Goal: Task Accomplishment & Management: Use online tool/utility

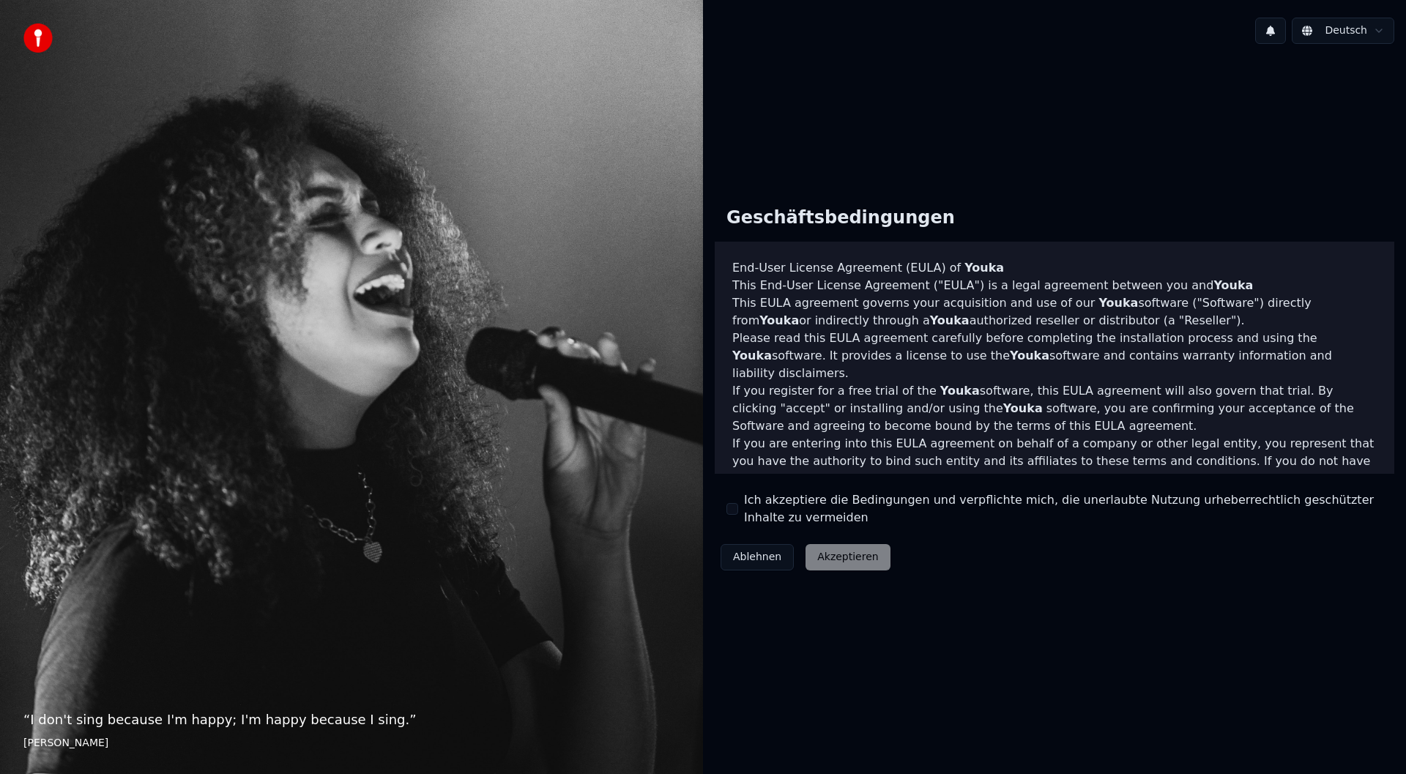
click at [821, 556] on div "Ablehnen Akzeptieren" at bounding box center [806, 557] width 182 height 38
click at [731, 508] on button "Ich akzeptiere die Bedingungen und verpflichte mich, die unerlaubte Nutzung urh…" at bounding box center [733, 509] width 12 height 12
click at [833, 557] on button "Akzeptieren" at bounding box center [848, 557] width 84 height 26
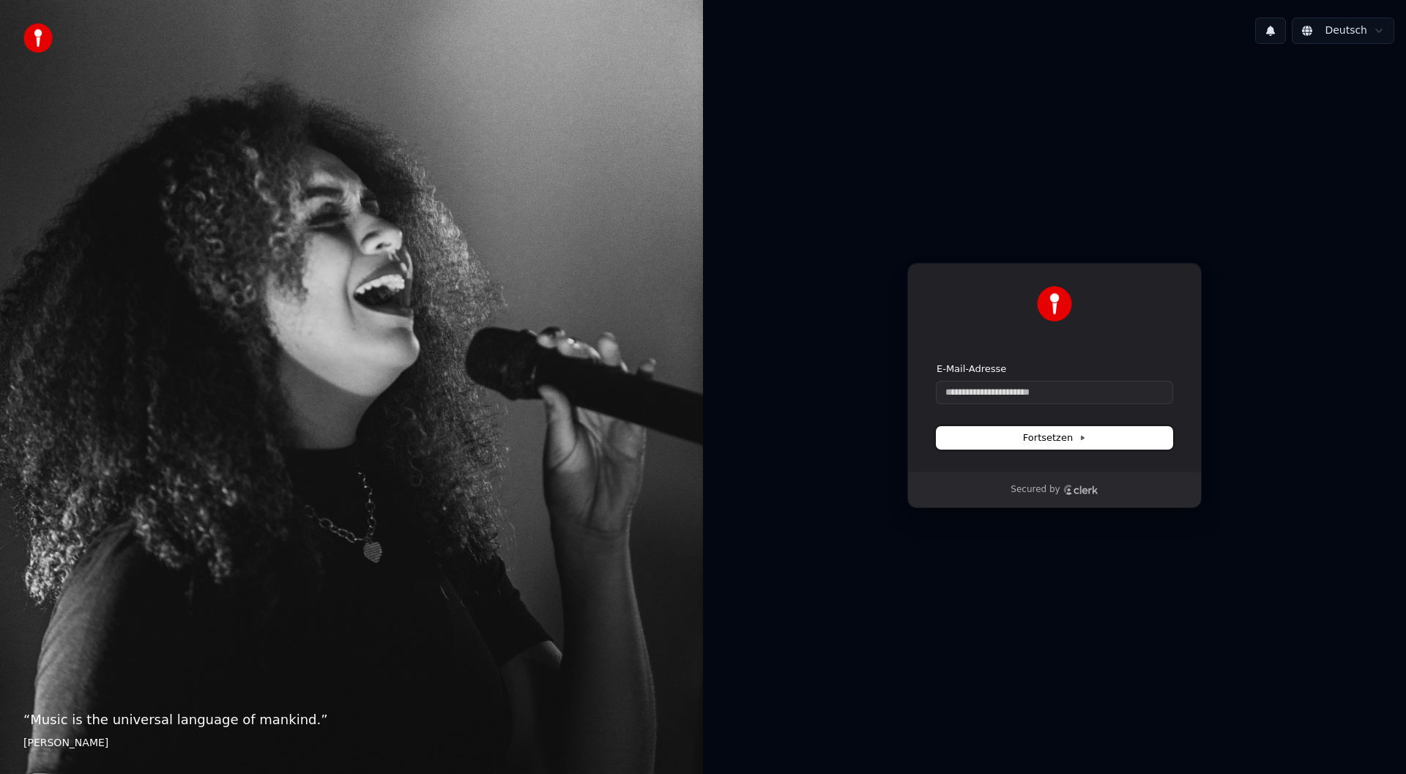
click at [1079, 437] on icon at bounding box center [1082, 437] width 7 height 7
click at [1001, 470] on div "Weiter mit Google oder E-Mail-Adresse Fortsetzen" at bounding box center [1055, 367] width 294 height 209
click at [1387, 28] on html "“ Music is the universal language of mankind. ” Henry Wadsworth Longfellow Deut…" at bounding box center [703, 387] width 1406 height 774
click at [1373, 25] on html "“ Music is the universal language of mankind. ” Henry Wadsworth Longfellow Deut…" at bounding box center [703, 387] width 1406 height 774
click at [1011, 396] on input "E-Mail-Adresse" at bounding box center [1055, 393] width 236 height 22
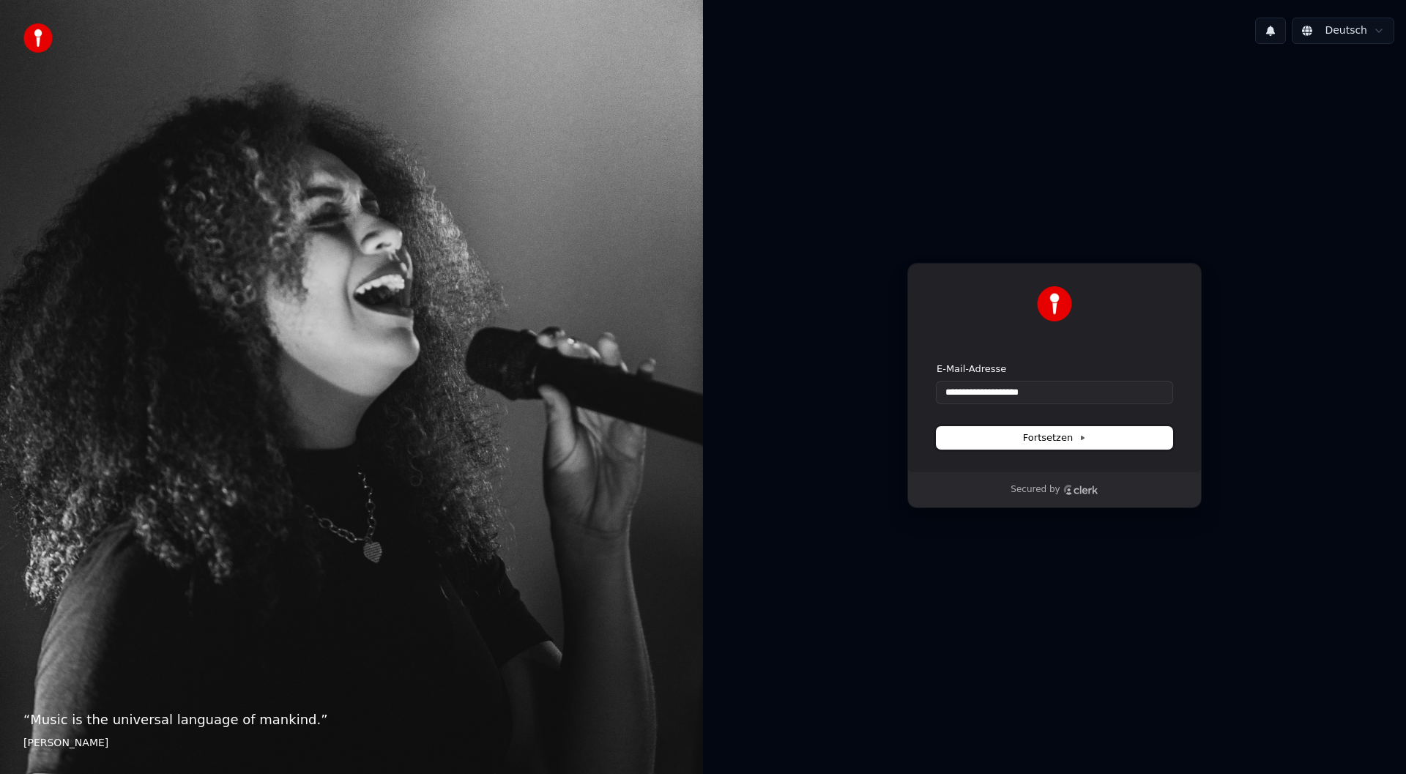
click at [1047, 435] on span "Fortsetzen" at bounding box center [1054, 437] width 63 height 13
type input "**********"
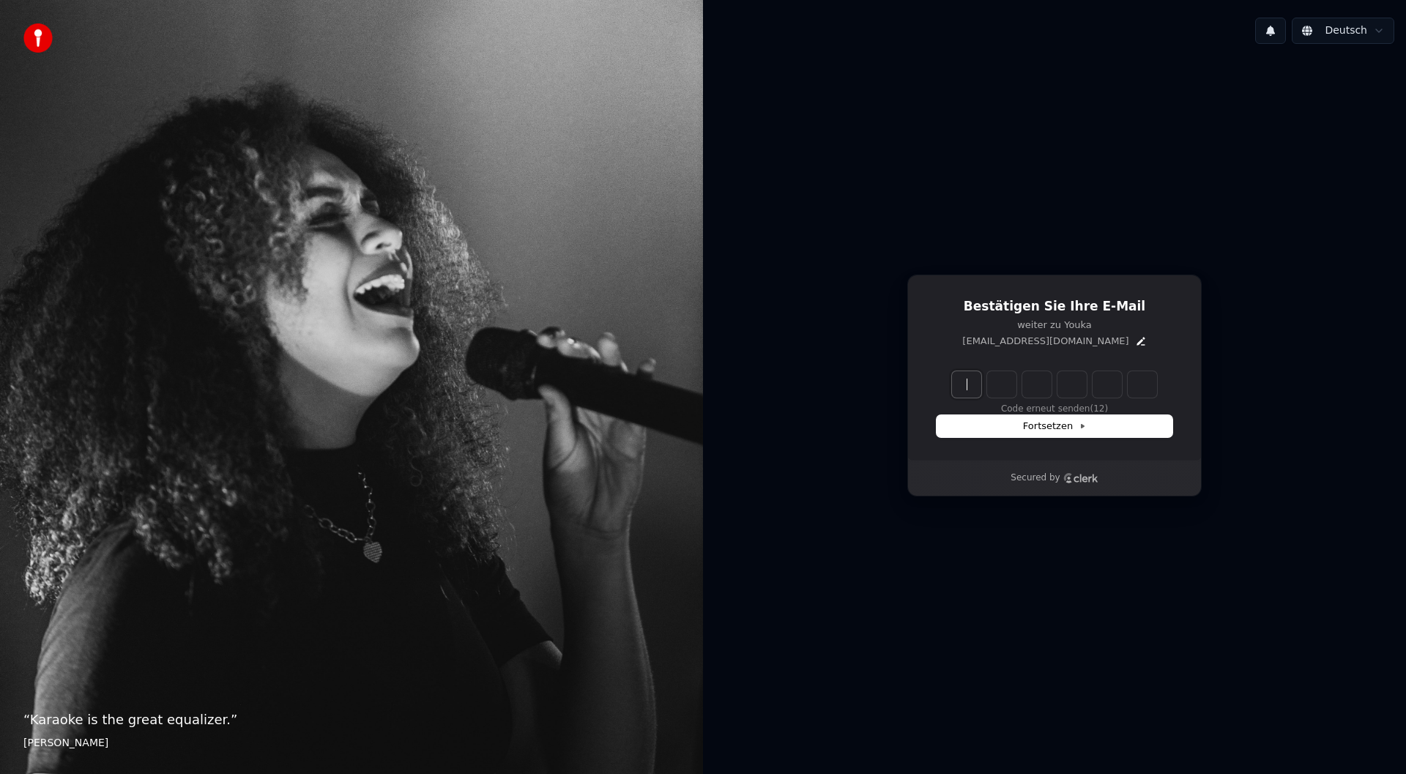
click at [960, 376] on input "Enter verification code" at bounding box center [1069, 384] width 234 height 26
type input "******"
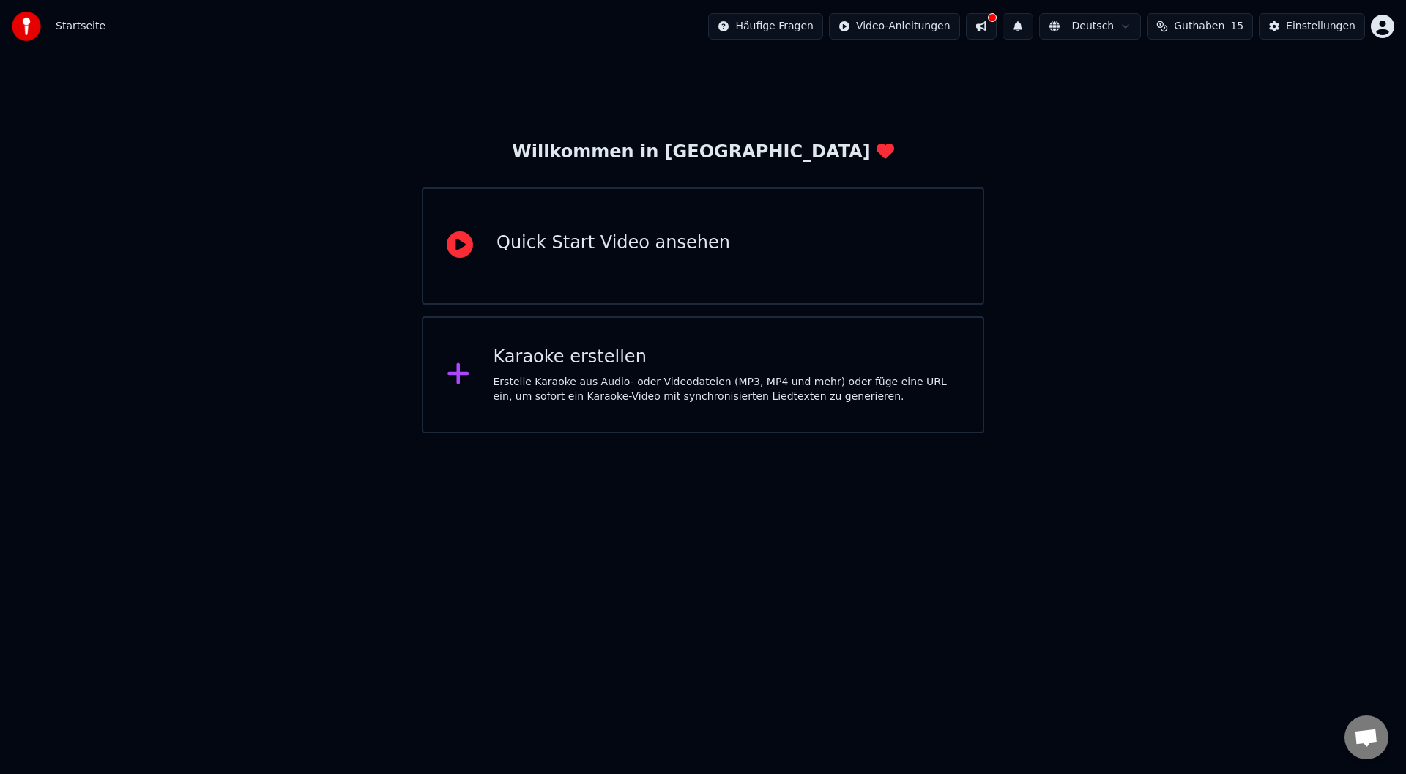
click at [490, 385] on div "Karaoke erstellen Erstelle Karaoke aus Audio- oder Videodateien (MP3, MP4 und m…" at bounding box center [703, 374] width 563 height 117
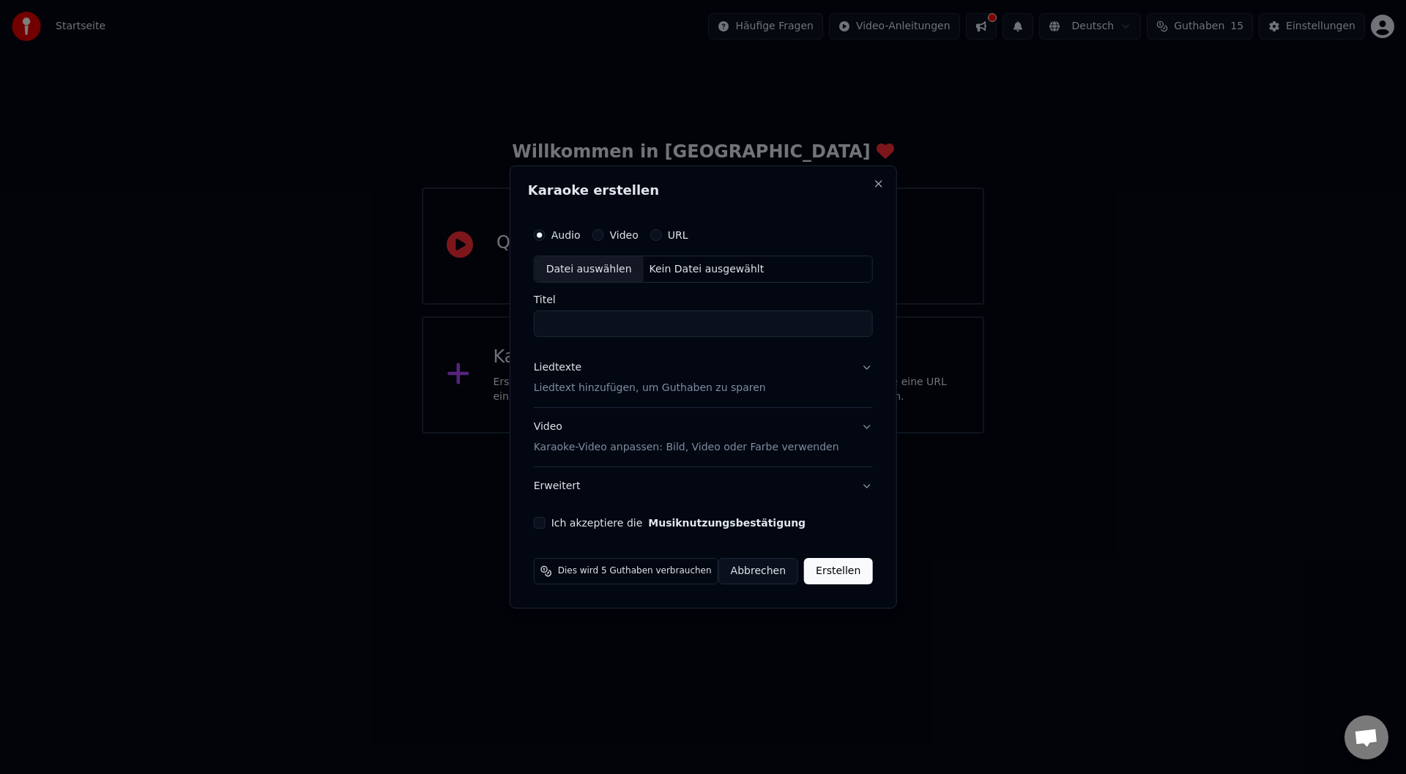
click at [576, 326] on input "Titel" at bounding box center [703, 324] width 339 height 26
click at [576, 325] on input "Titel" at bounding box center [703, 324] width 339 height 26
click at [566, 319] on input "Titel" at bounding box center [703, 324] width 339 height 26
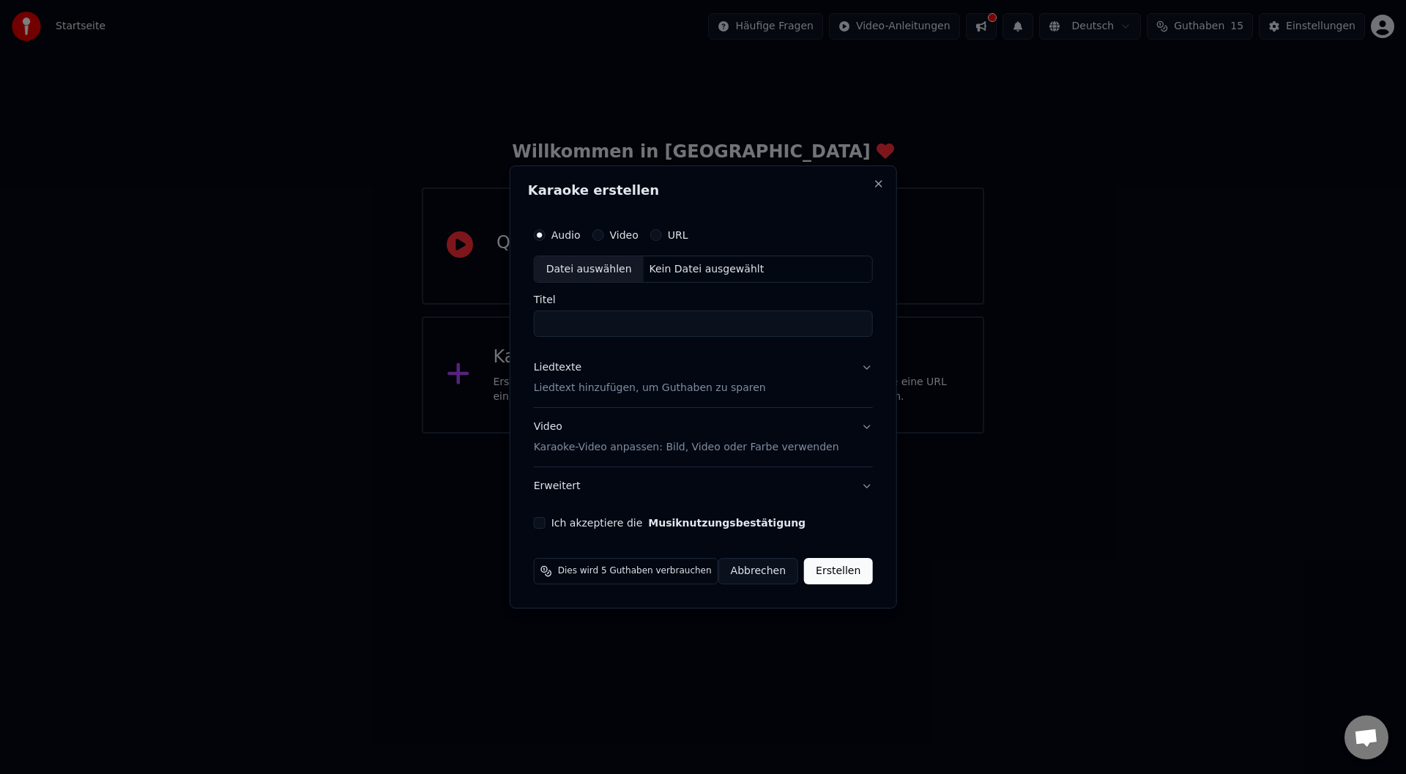
paste input "**********"
type input "**********"
click at [858, 371] on button "Liedtexte Liedtext hinzufügen, um Guthaben zu sparen" at bounding box center [703, 378] width 339 height 59
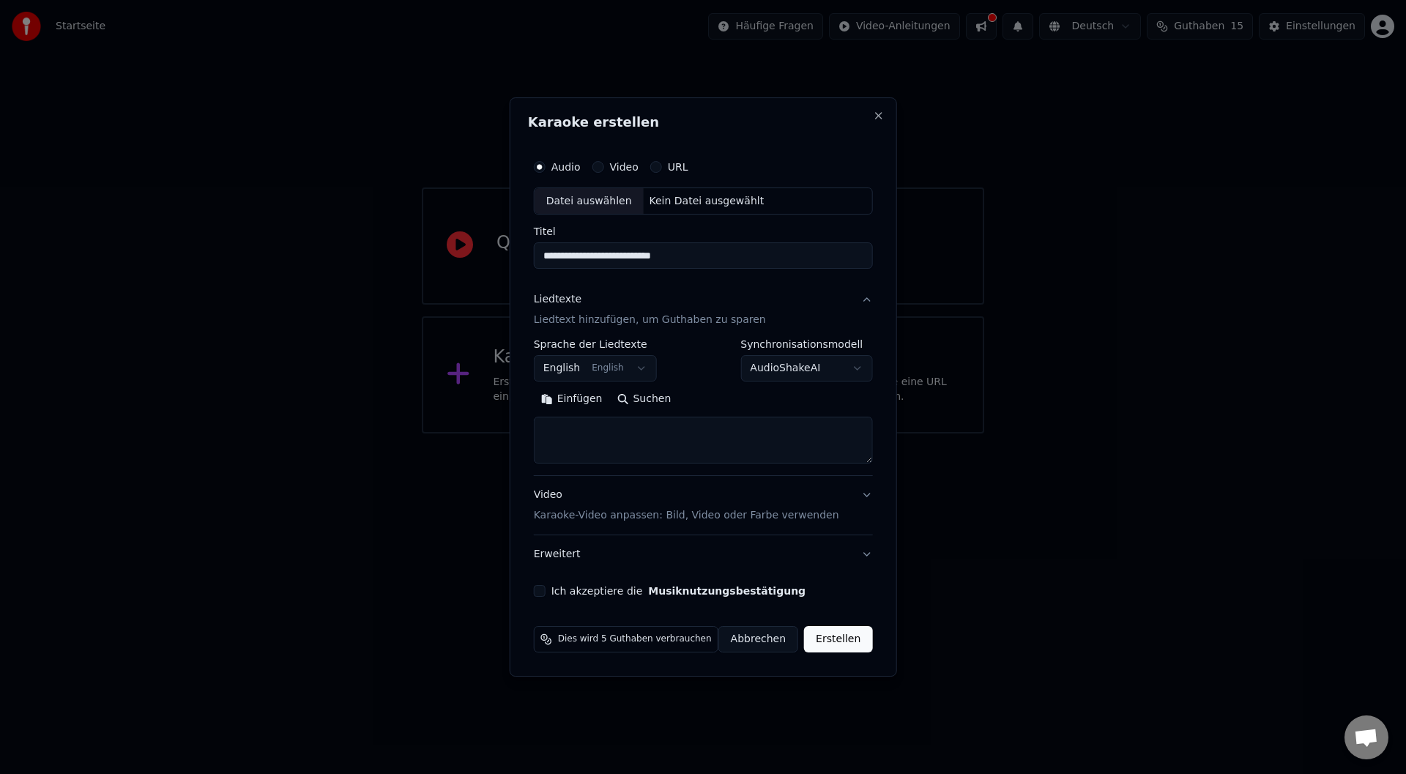
click at [638, 369] on button "English English" at bounding box center [595, 369] width 123 height 26
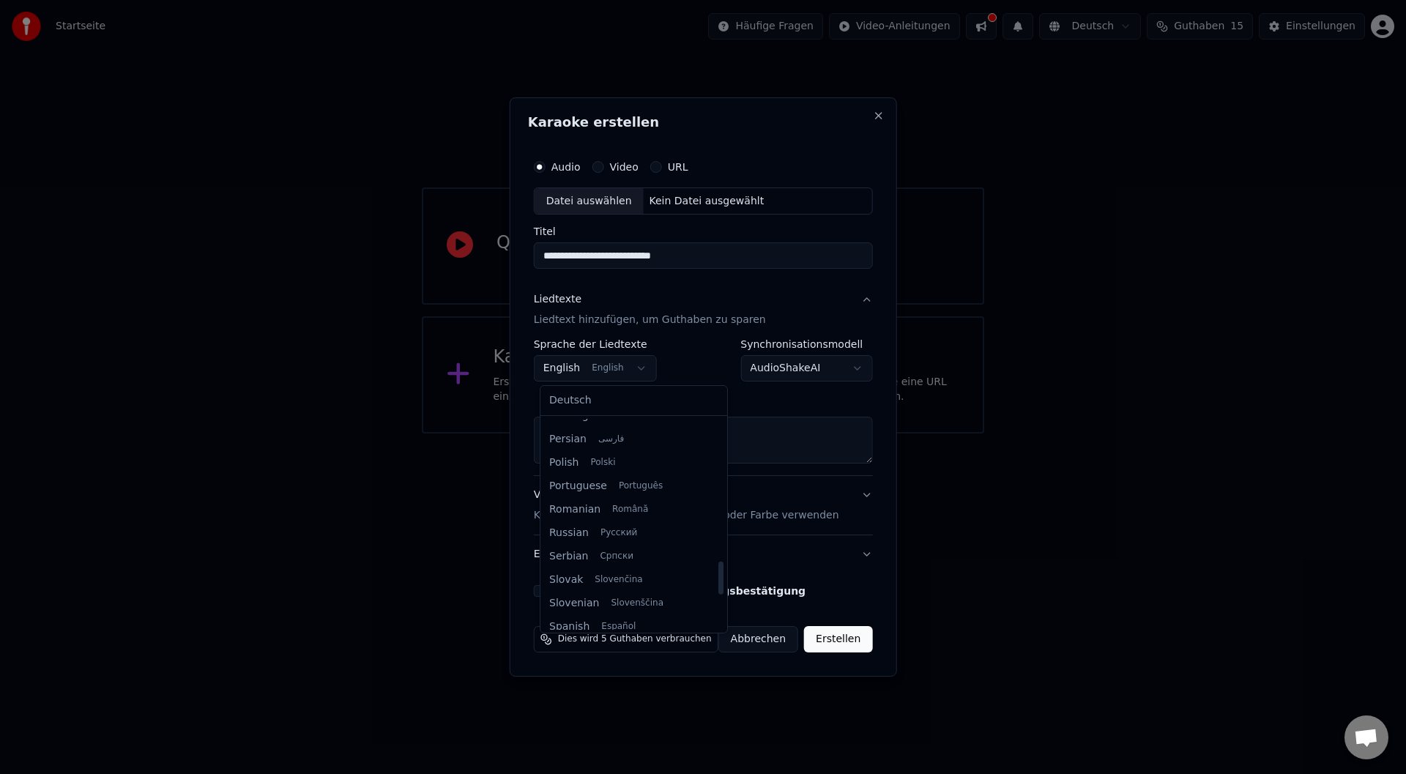
select select "**"
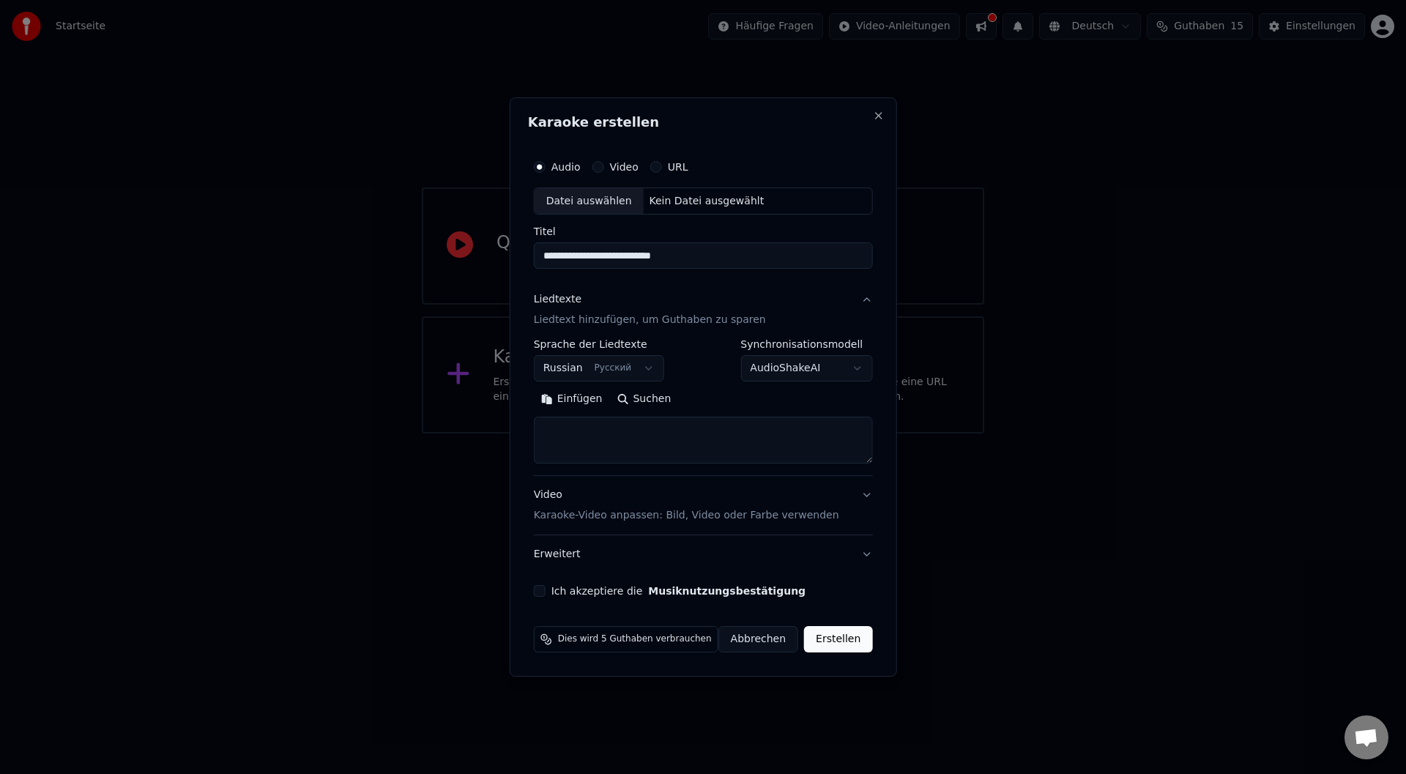
click at [851, 368] on body "**********" at bounding box center [703, 217] width 1406 height 434
click at [593, 430] on textarea at bounding box center [703, 441] width 339 height 47
click at [601, 434] on textarea at bounding box center [703, 441] width 339 height 47
paste textarea "**********"
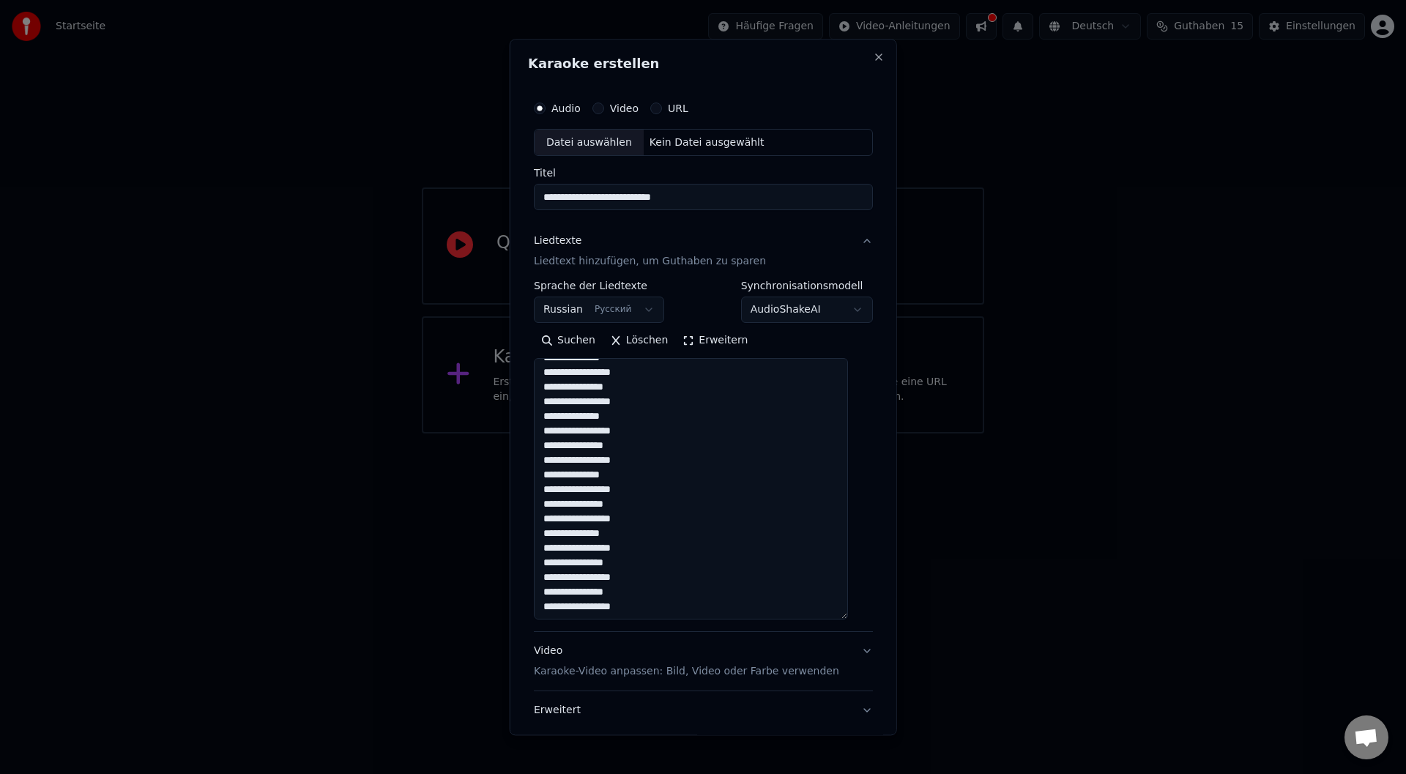
scroll to position [360, 0]
drag, startPoint x: 858, startPoint y: 459, endPoint x: 838, endPoint y: 622, distance: 163.8
click at [838, 622] on textarea "**********" at bounding box center [691, 492] width 314 height 267
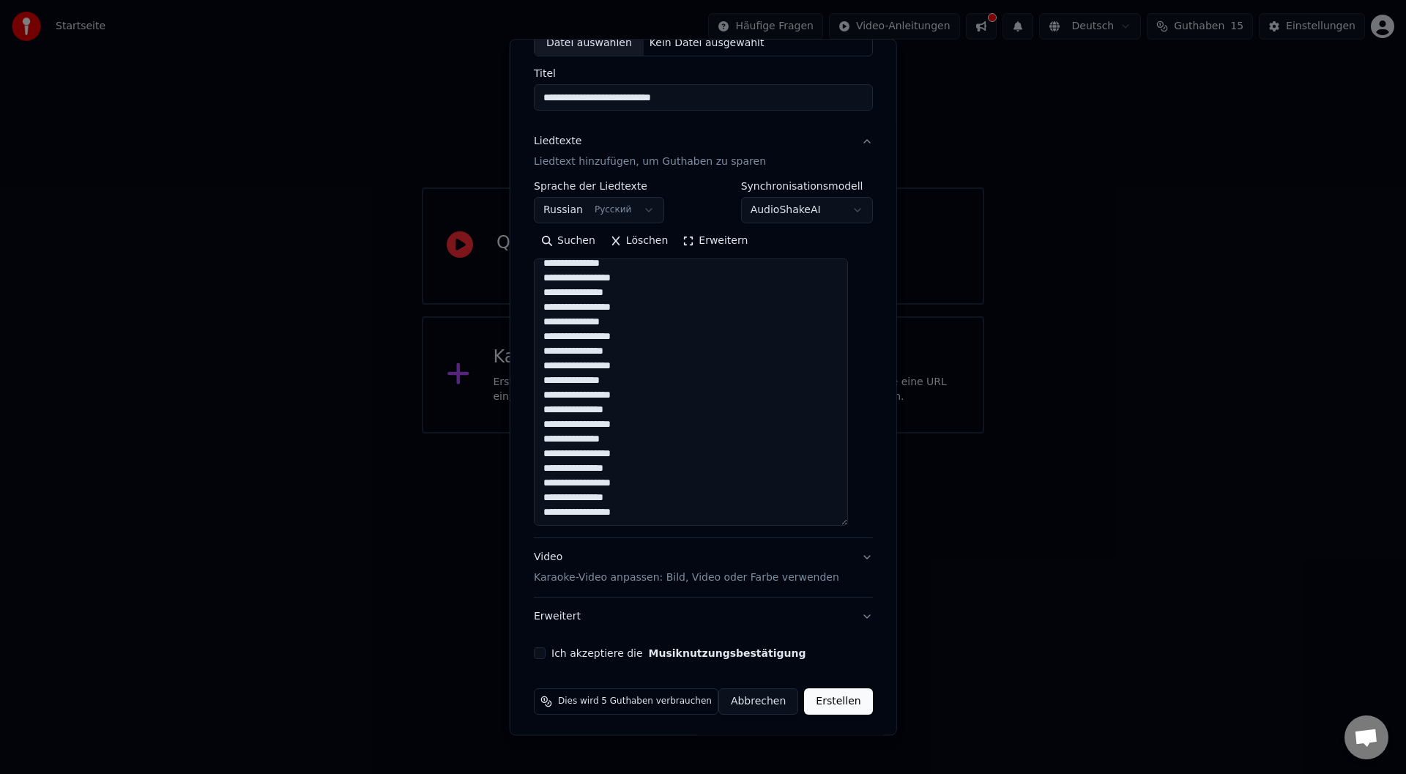
scroll to position [103, 0]
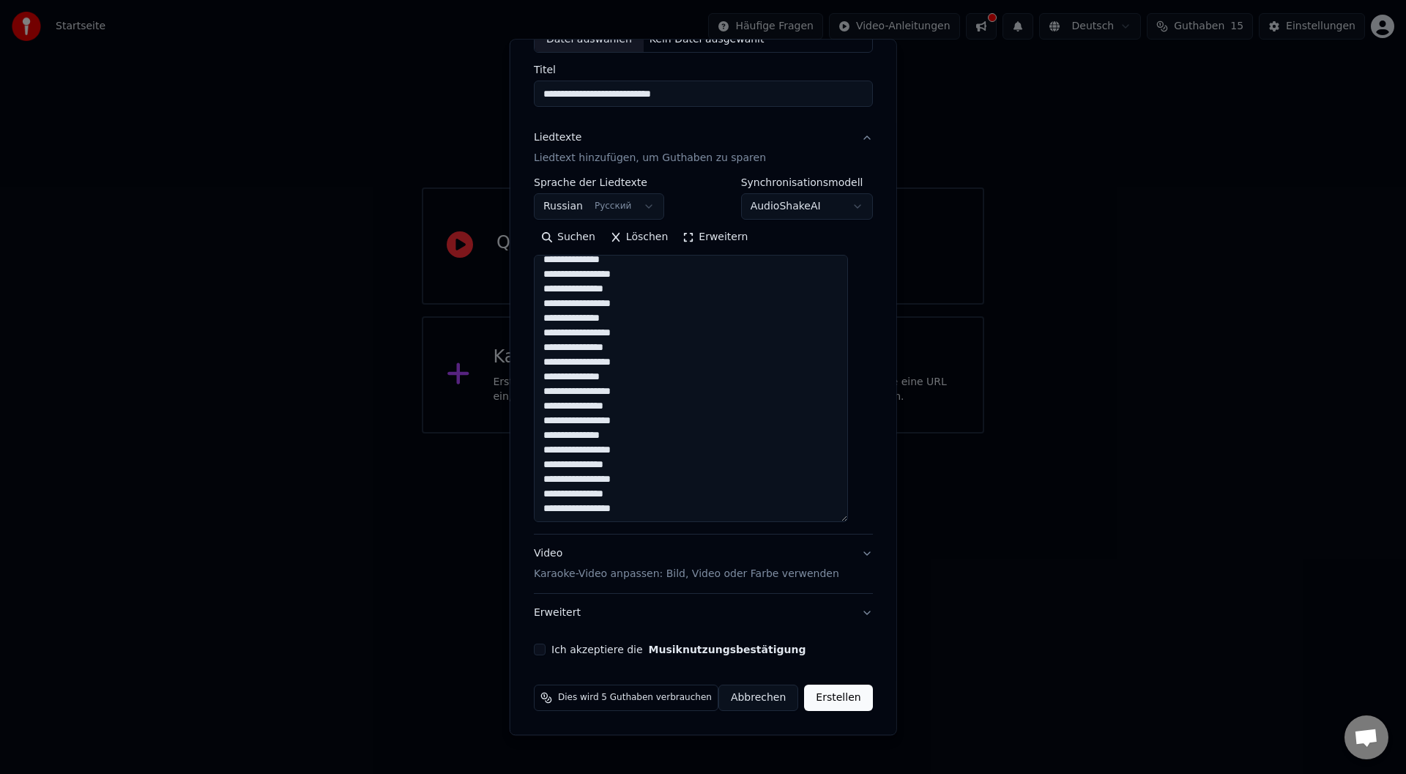
type textarea "**********"
click at [849, 554] on button "Video Karaoke-Video anpassen: Bild, Video oder Farbe verwenden" at bounding box center [703, 564] width 339 height 59
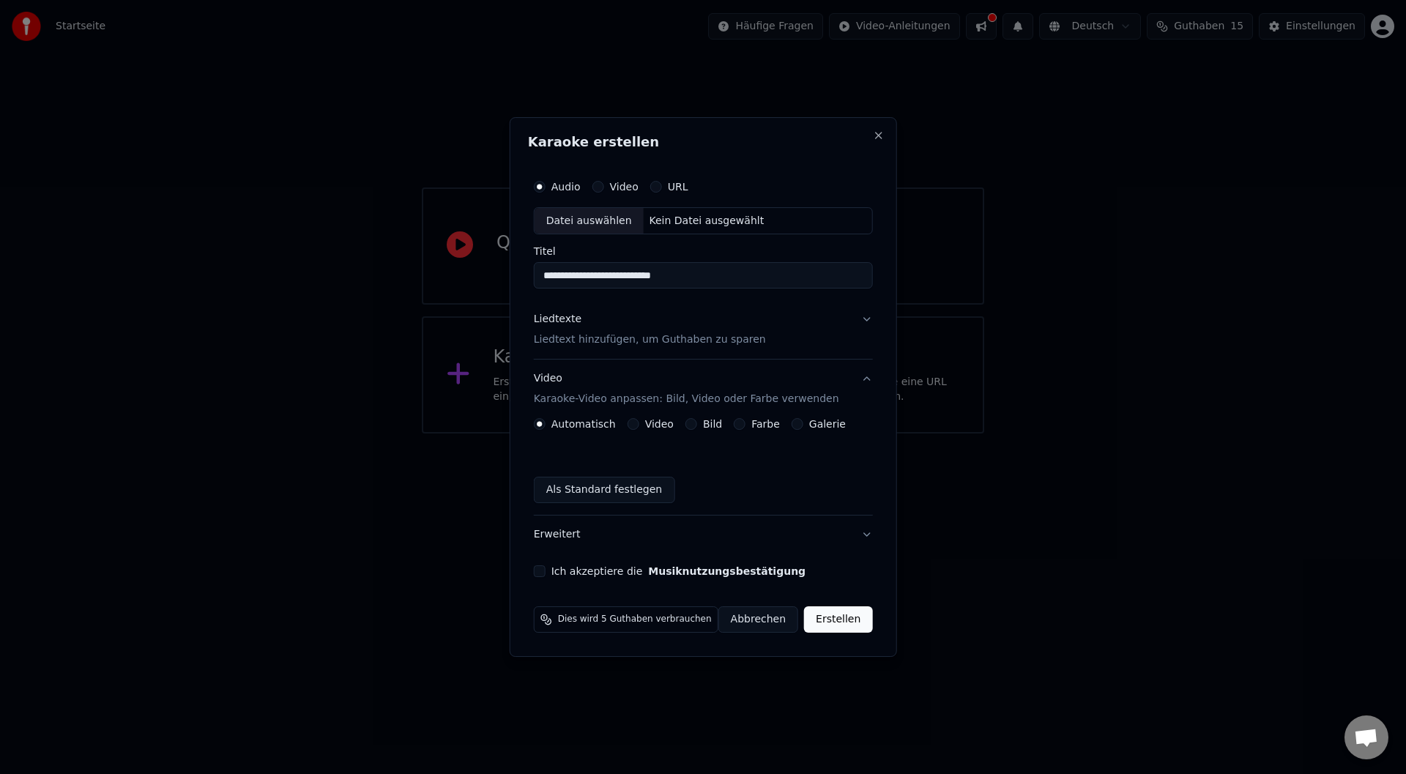
click at [640, 400] on p "Karaoke-Video anpassen: Bild, Video oder Farbe verwenden" at bounding box center [686, 399] width 305 height 15
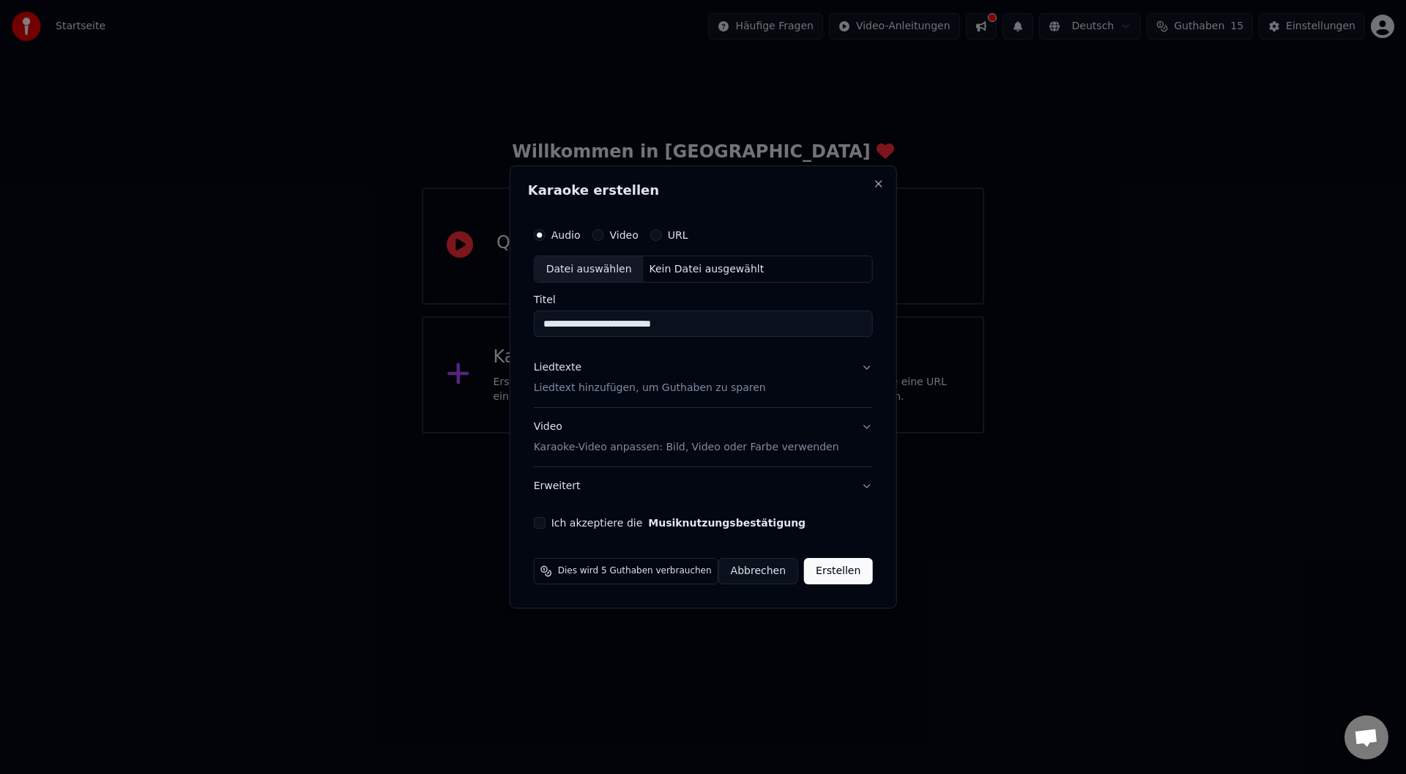
click at [643, 447] on p "Karaoke-Video anpassen: Bild, Video oder Farbe verwenden" at bounding box center [686, 447] width 305 height 15
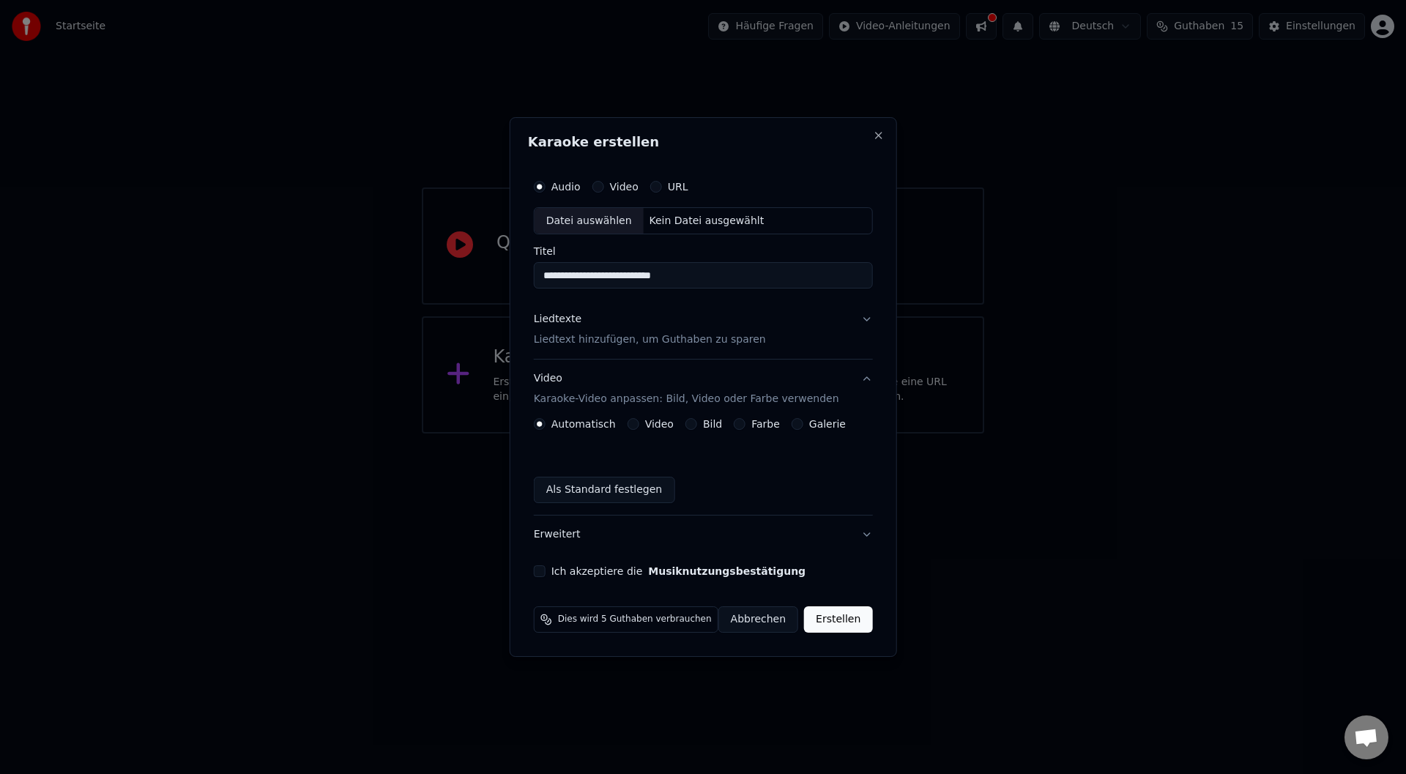
click at [544, 572] on button "Ich akzeptiere die Musiknutzungsbestätigung" at bounding box center [540, 571] width 12 height 12
click at [863, 534] on button "Erweitert" at bounding box center [703, 535] width 339 height 38
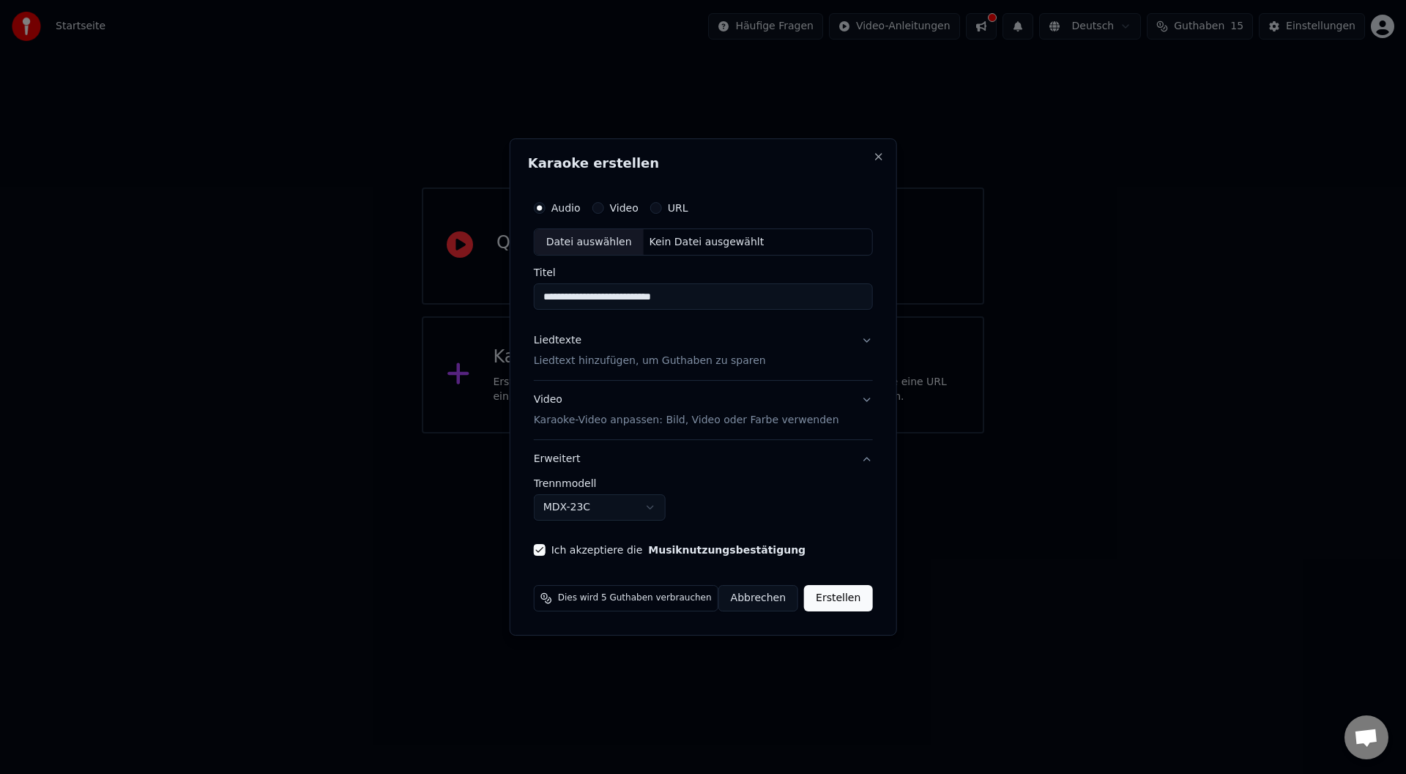
click at [862, 459] on button "Erweitert" at bounding box center [703, 459] width 339 height 38
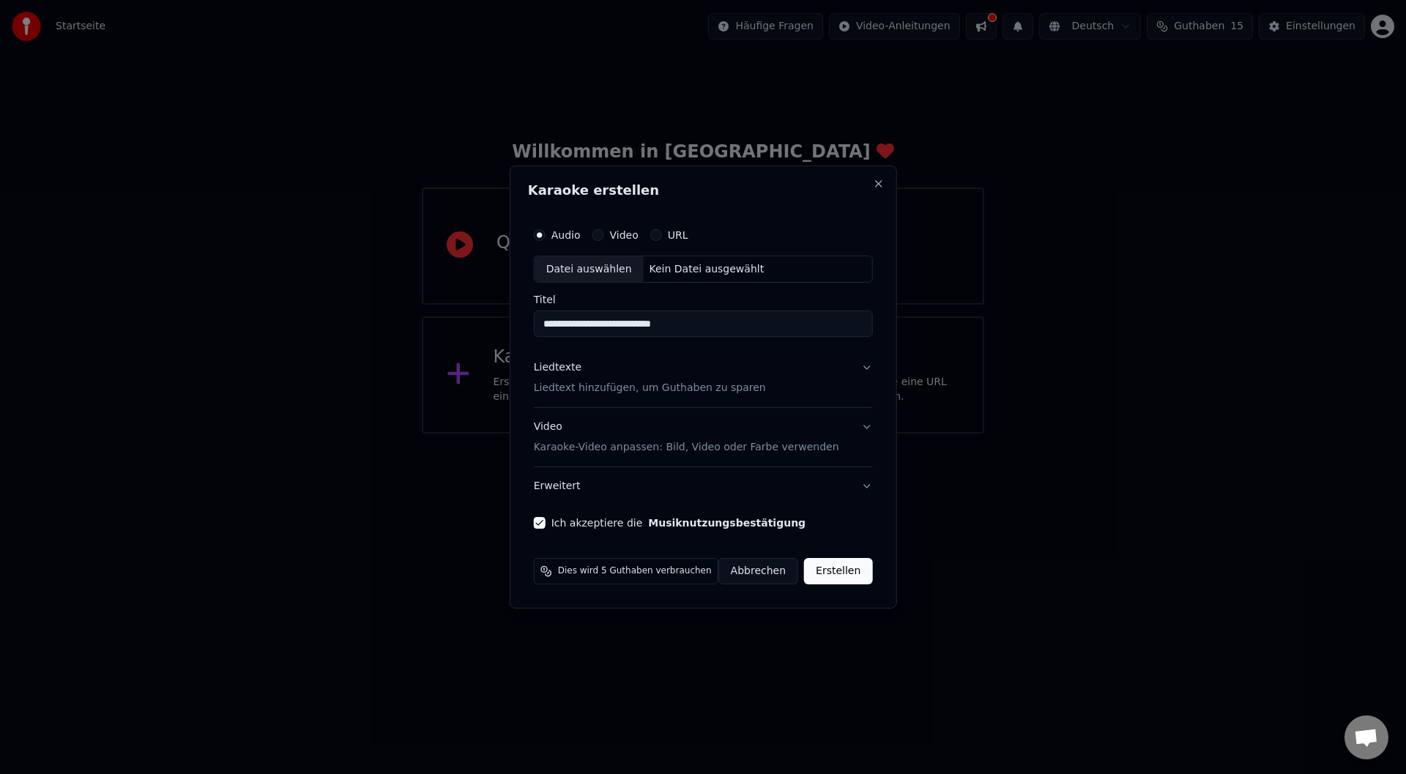
click at [590, 268] on div "Datei auswählen" at bounding box center [589, 269] width 109 height 26
type input "**********"
click at [856, 571] on button "Erstellen" at bounding box center [849, 571] width 68 height 26
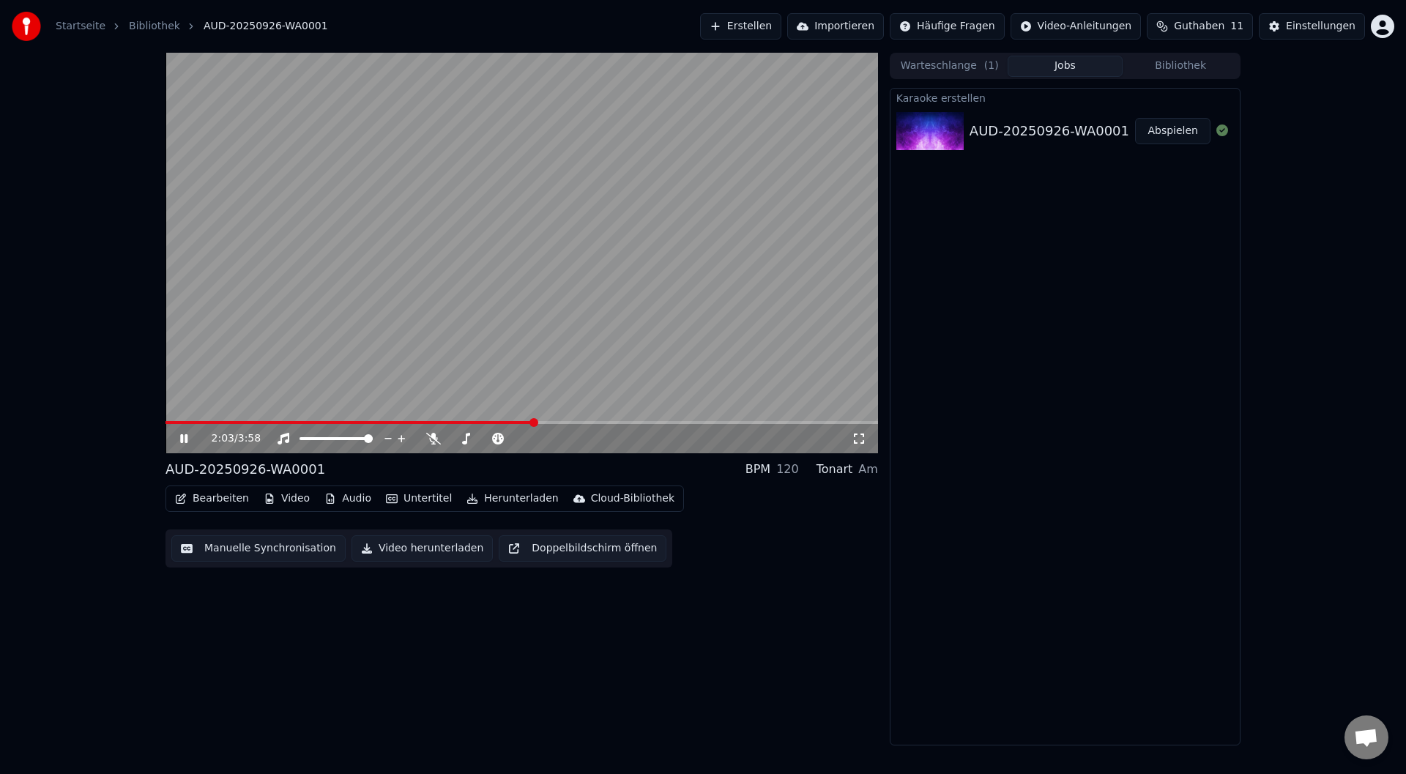
click at [942, 66] on button "Warteschlange ( 1 )" at bounding box center [950, 66] width 116 height 21
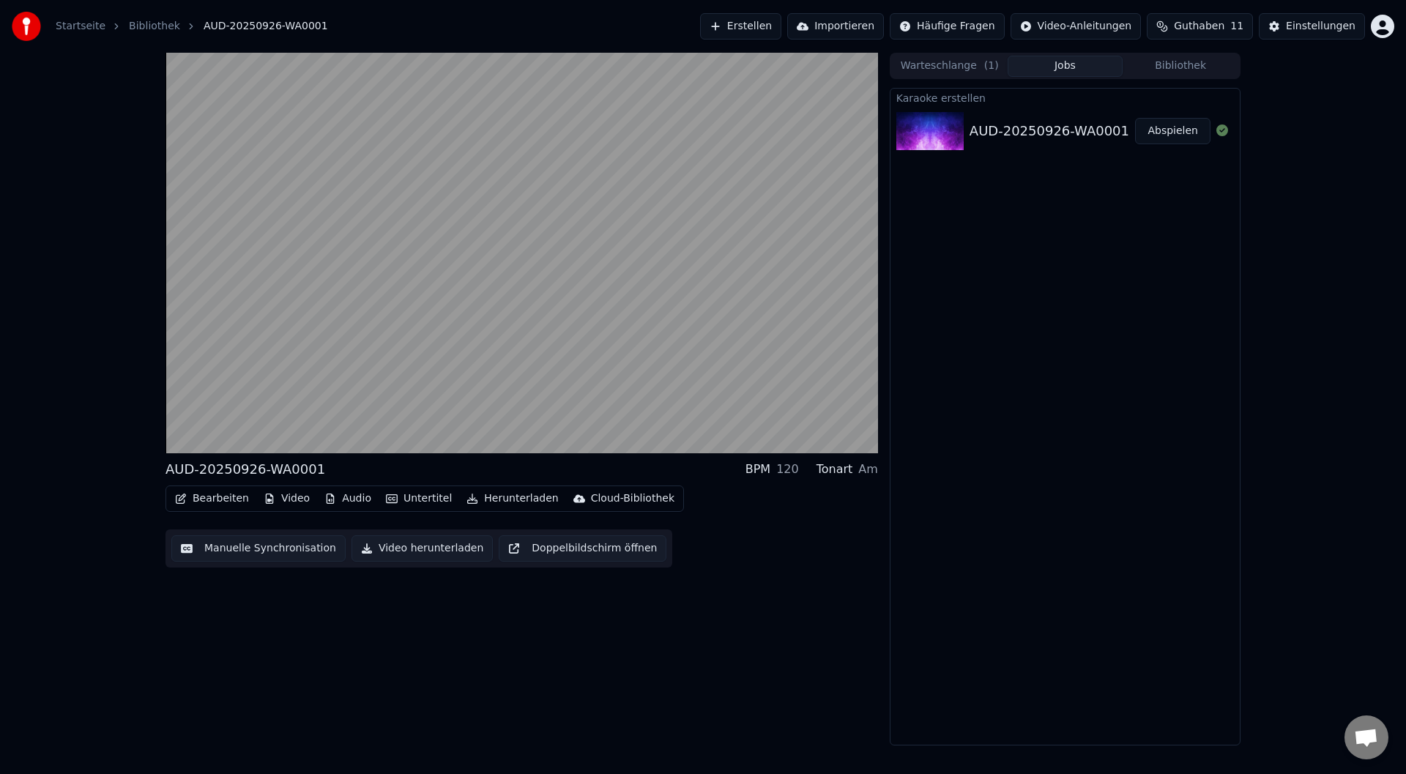
click at [1062, 62] on button "Jobs" at bounding box center [1066, 66] width 116 height 21
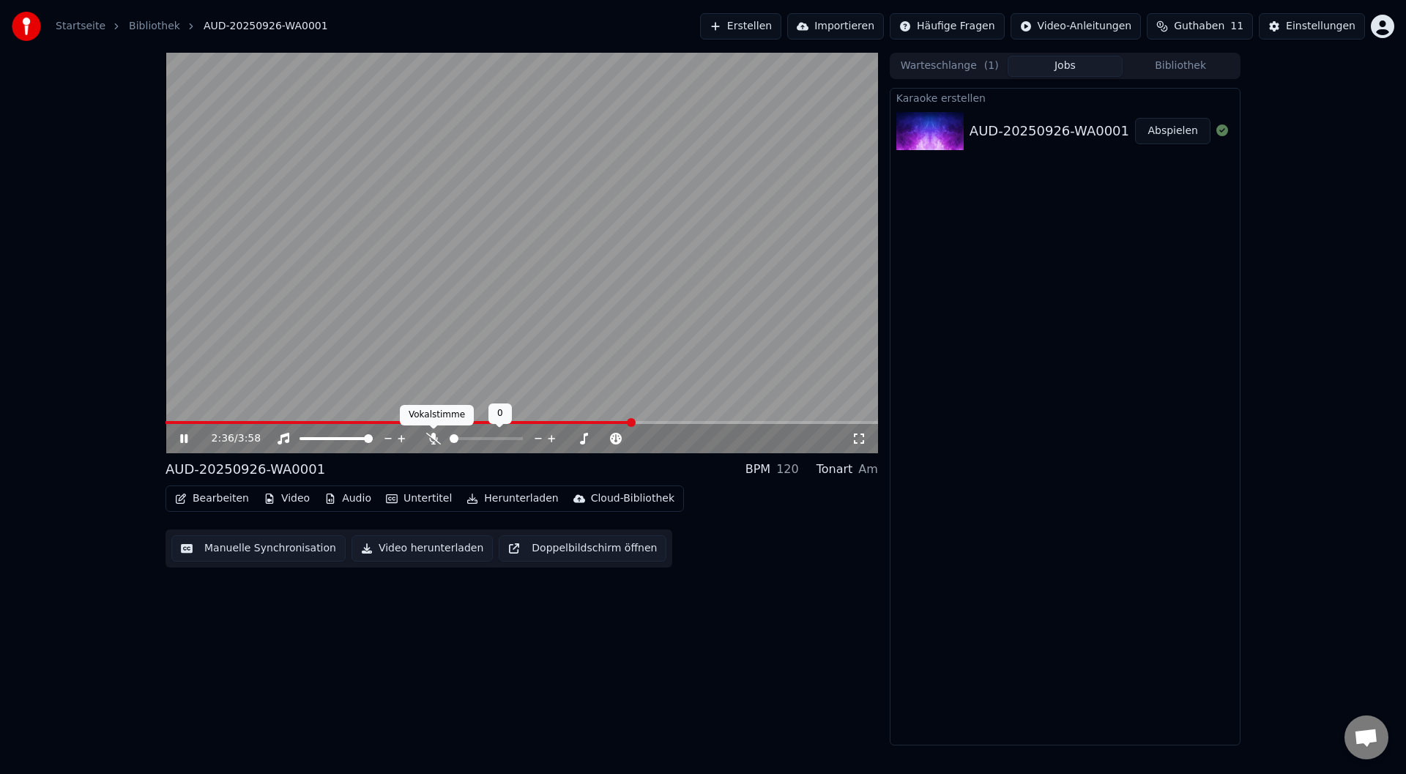
click at [431, 438] on icon at bounding box center [433, 439] width 15 height 12
click at [433, 438] on icon at bounding box center [433, 439] width 8 height 12
click at [433, 438] on icon at bounding box center [433, 439] width 15 height 12
click at [293, 423] on span at bounding box center [415, 422] width 498 height 3
click at [431, 438] on icon at bounding box center [433, 439] width 15 height 12
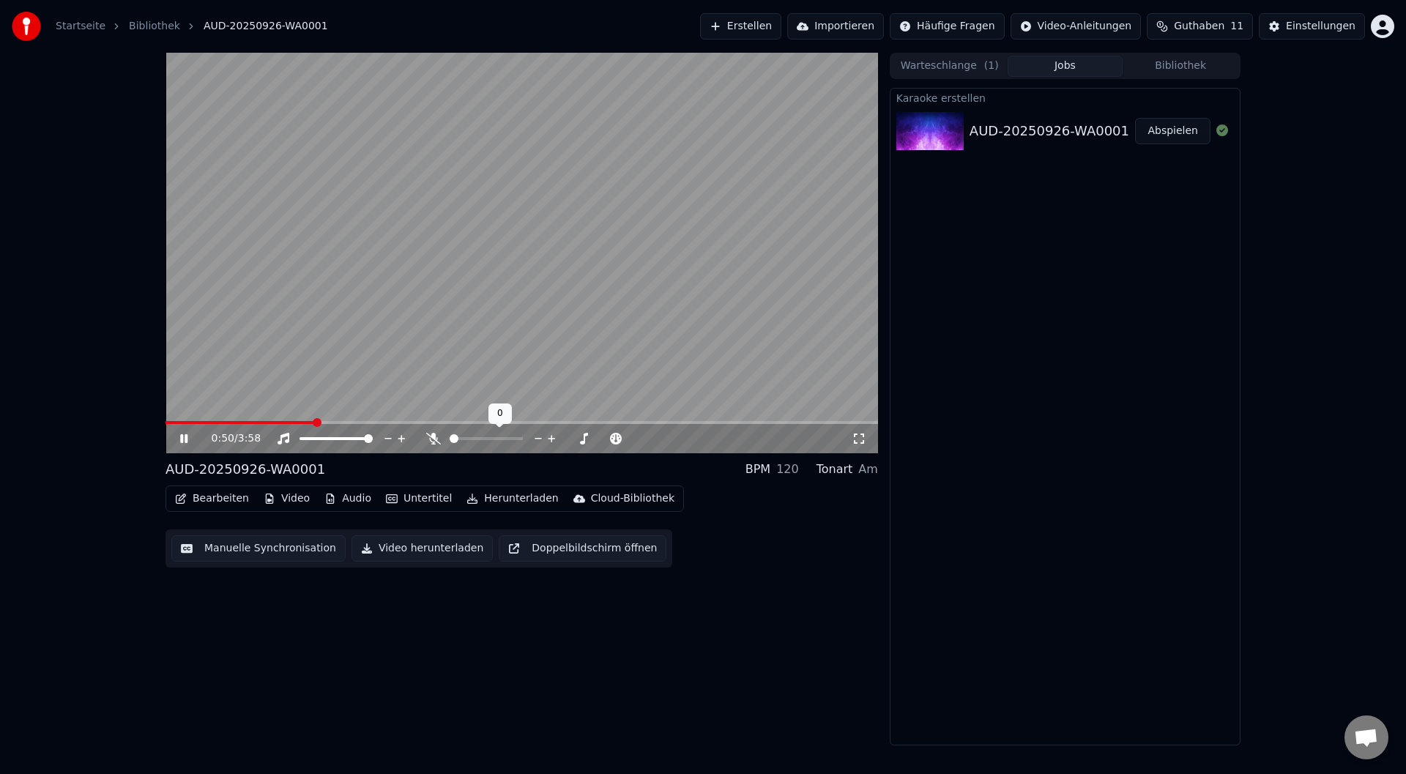
click at [433, 438] on icon at bounding box center [433, 439] width 15 height 12
click at [433, 438] on icon at bounding box center [433, 439] width 8 height 12
click at [434, 438] on icon at bounding box center [433, 439] width 15 height 12
click at [434, 438] on icon at bounding box center [433, 439] width 8 height 12
click at [184, 439] on icon at bounding box center [194, 439] width 34 height 12
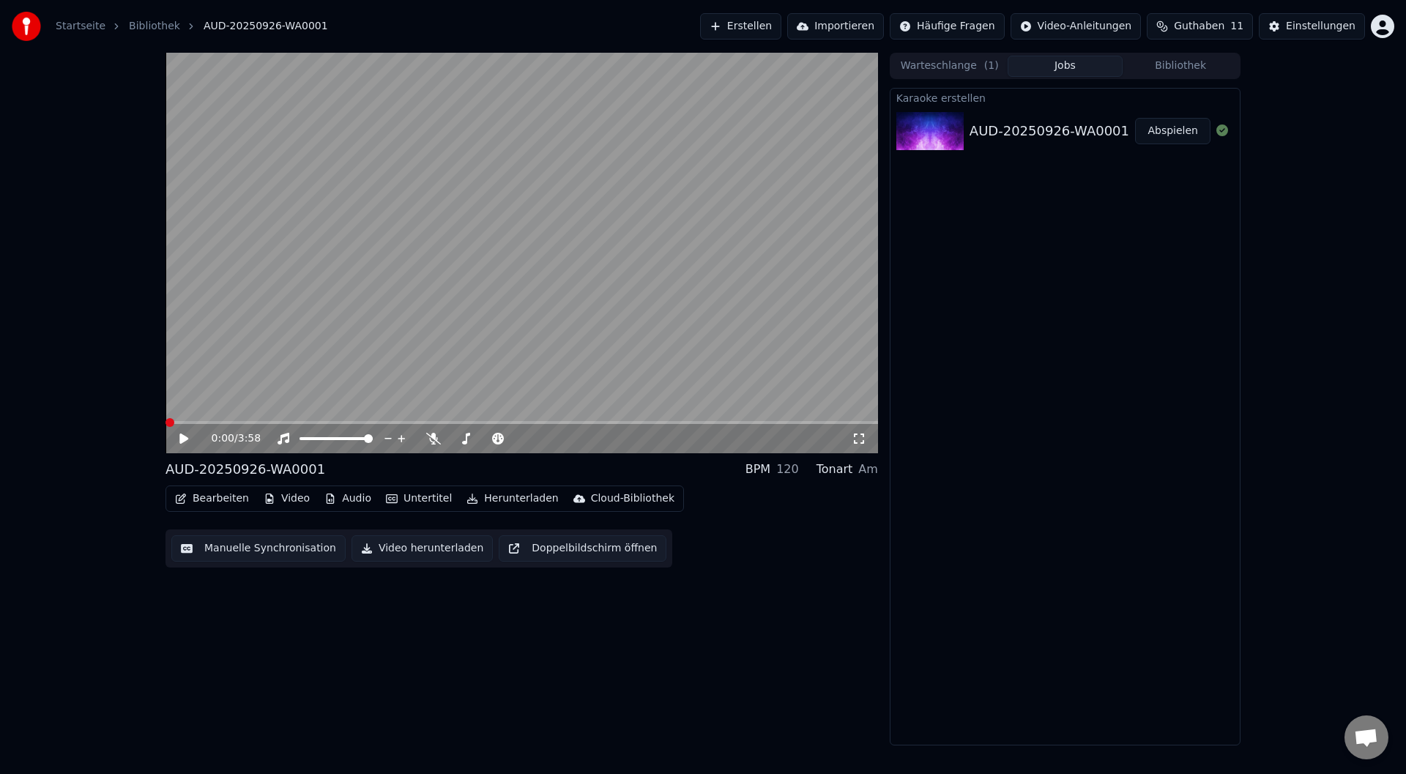
click at [166, 427] on span at bounding box center [170, 422] width 9 height 9
click at [377, 549] on button "Video herunterladen" at bounding box center [422, 548] width 141 height 26
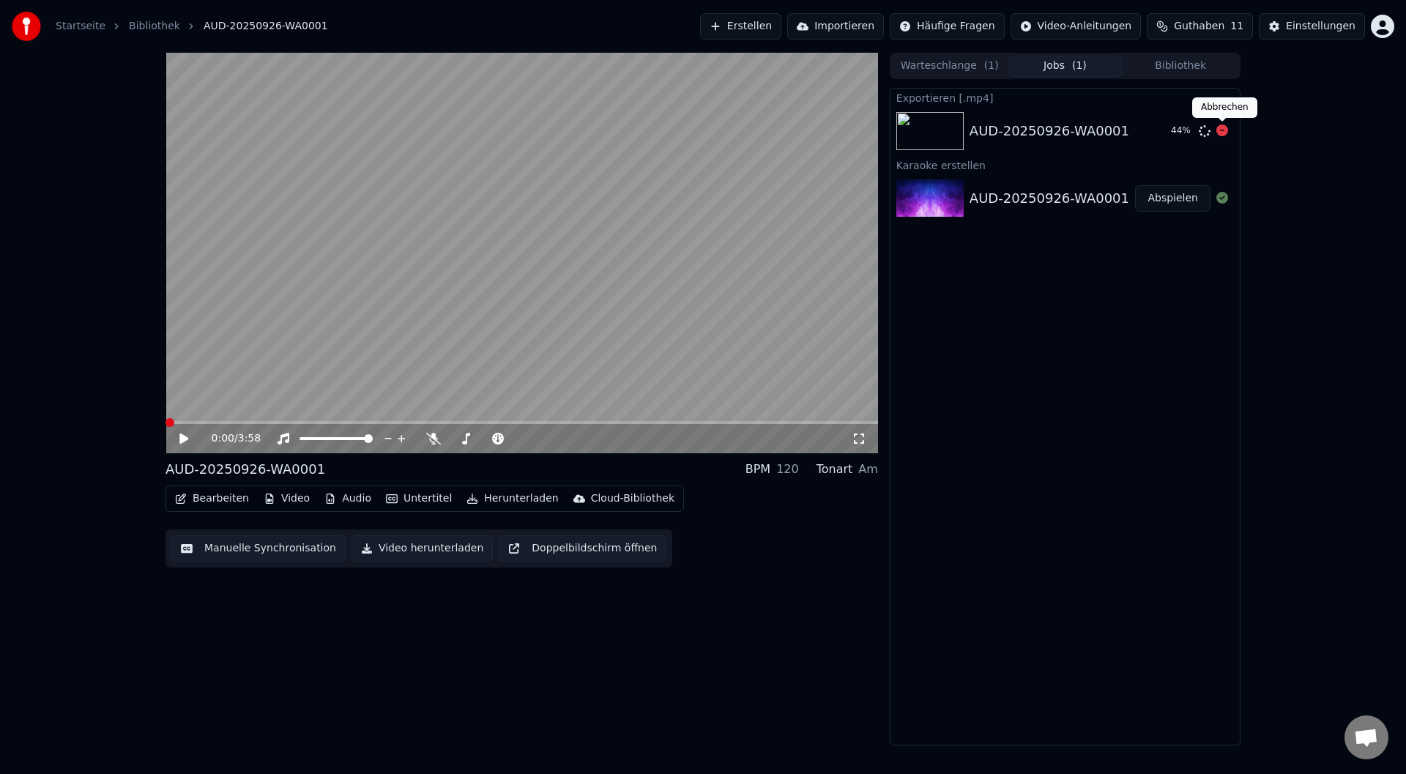
click at [1223, 130] on icon at bounding box center [1223, 131] width 12 height 12
click at [1217, 132] on icon at bounding box center [1223, 131] width 12 height 12
click at [1223, 132] on icon at bounding box center [1223, 131] width 12 height 12
click at [1225, 133] on icon at bounding box center [1223, 131] width 12 height 12
click at [204, 496] on button "Bearbeiten" at bounding box center [212, 499] width 86 height 21
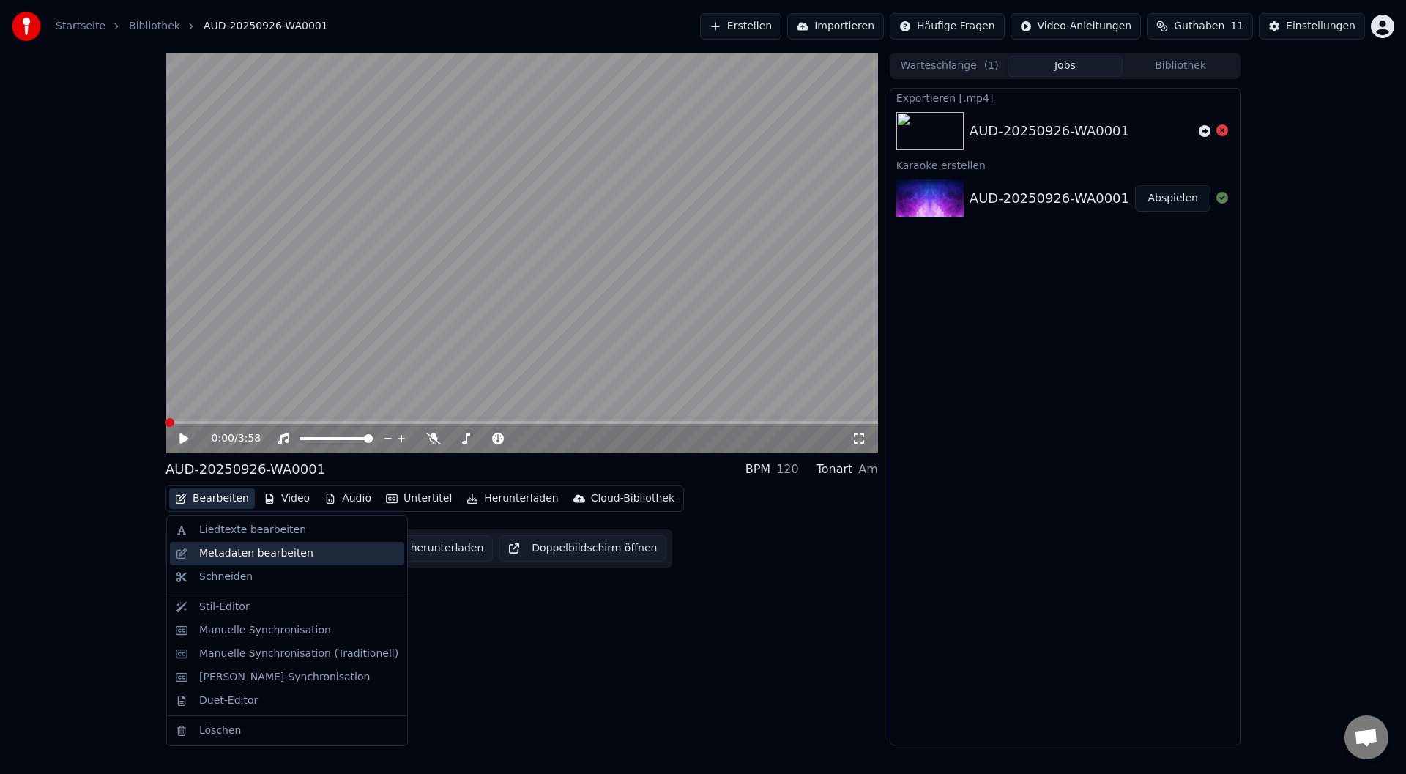
click at [207, 550] on div "Metadaten bearbeiten" at bounding box center [256, 553] width 114 height 15
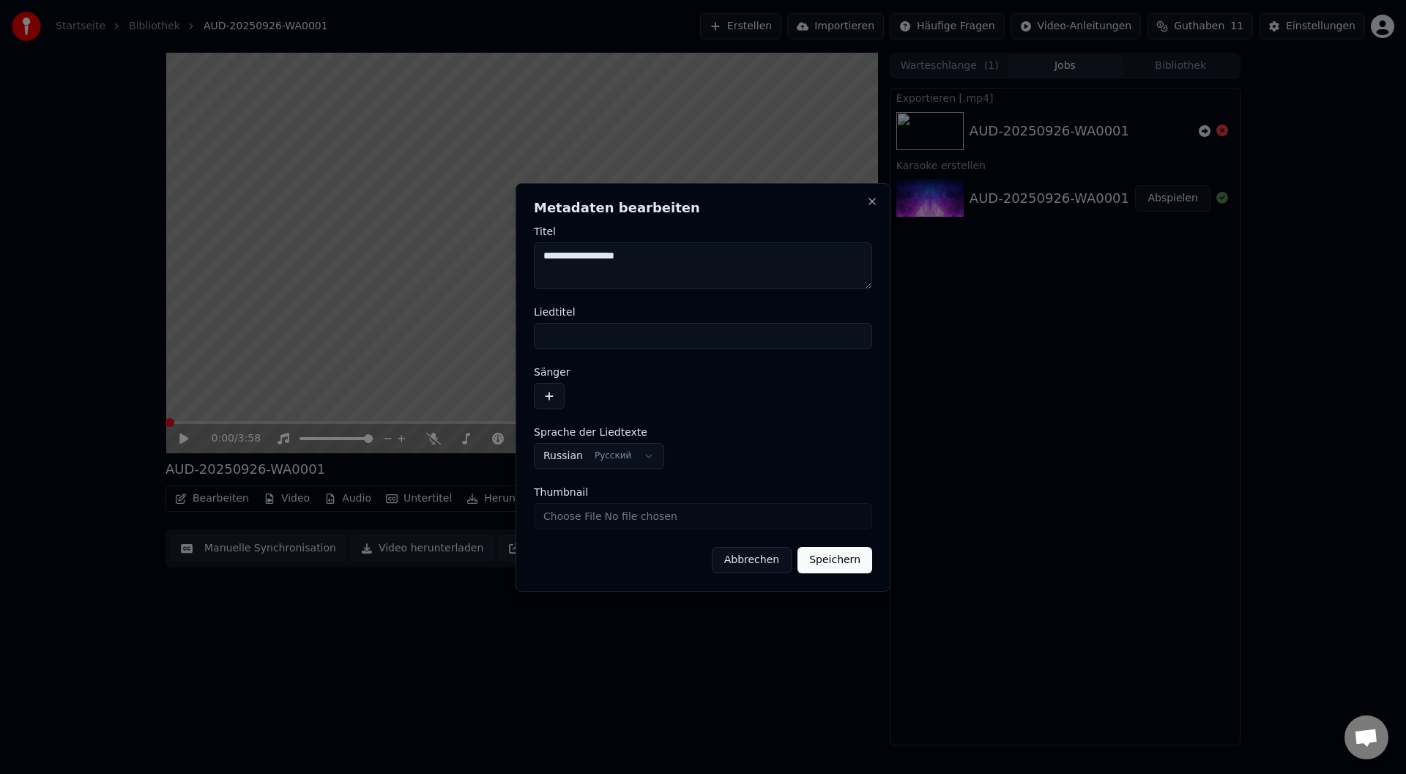
drag, startPoint x: 673, startPoint y: 261, endPoint x: 497, endPoint y: 260, distance: 176.5
click at [497, 260] on body "**********" at bounding box center [703, 387] width 1406 height 774
paste textarea
click at [541, 256] on textarea "**********" at bounding box center [703, 265] width 338 height 47
paste textarea "**********"
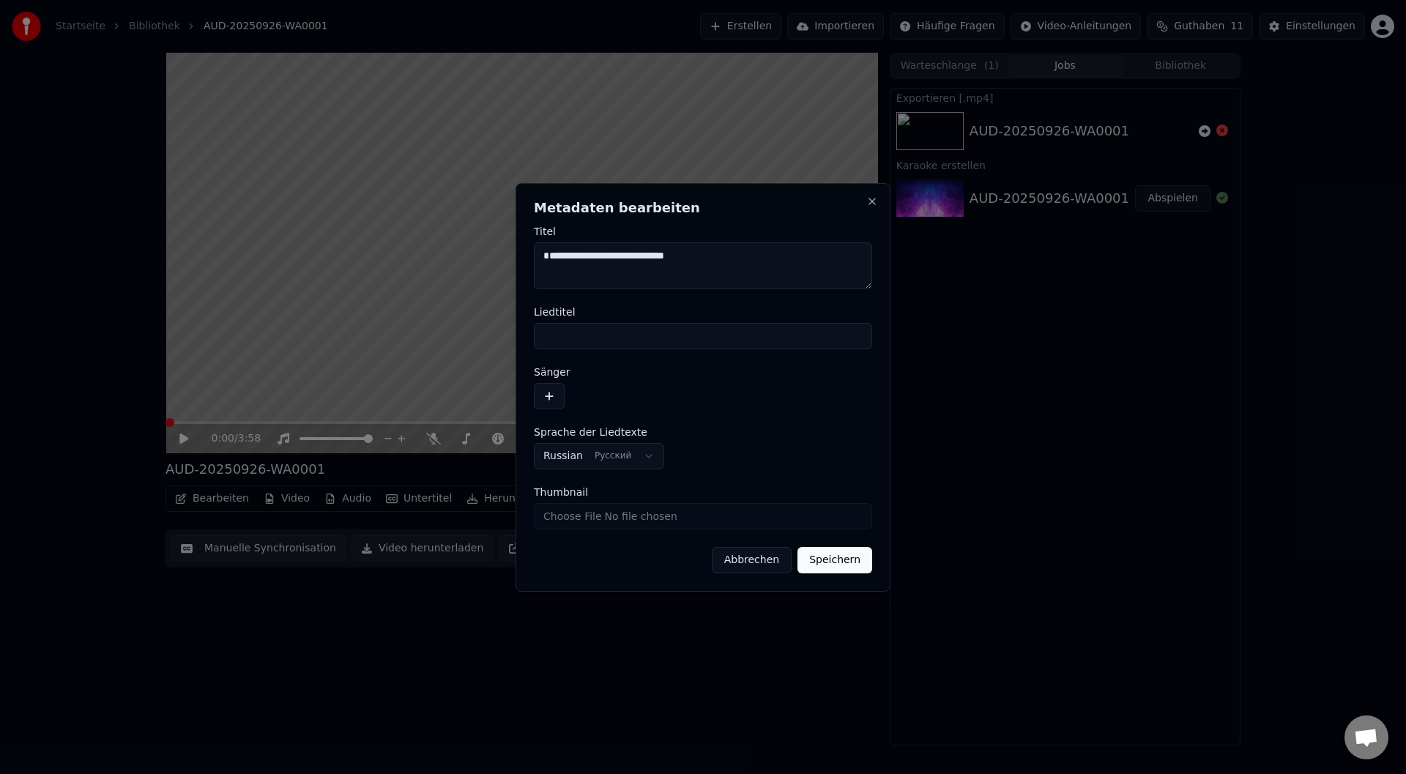
click at [544, 267] on textarea "**********" at bounding box center [703, 265] width 338 height 47
type textarea "**********"
click at [834, 560] on button "Speichern" at bounding box center [835, 560] width 75 height 26
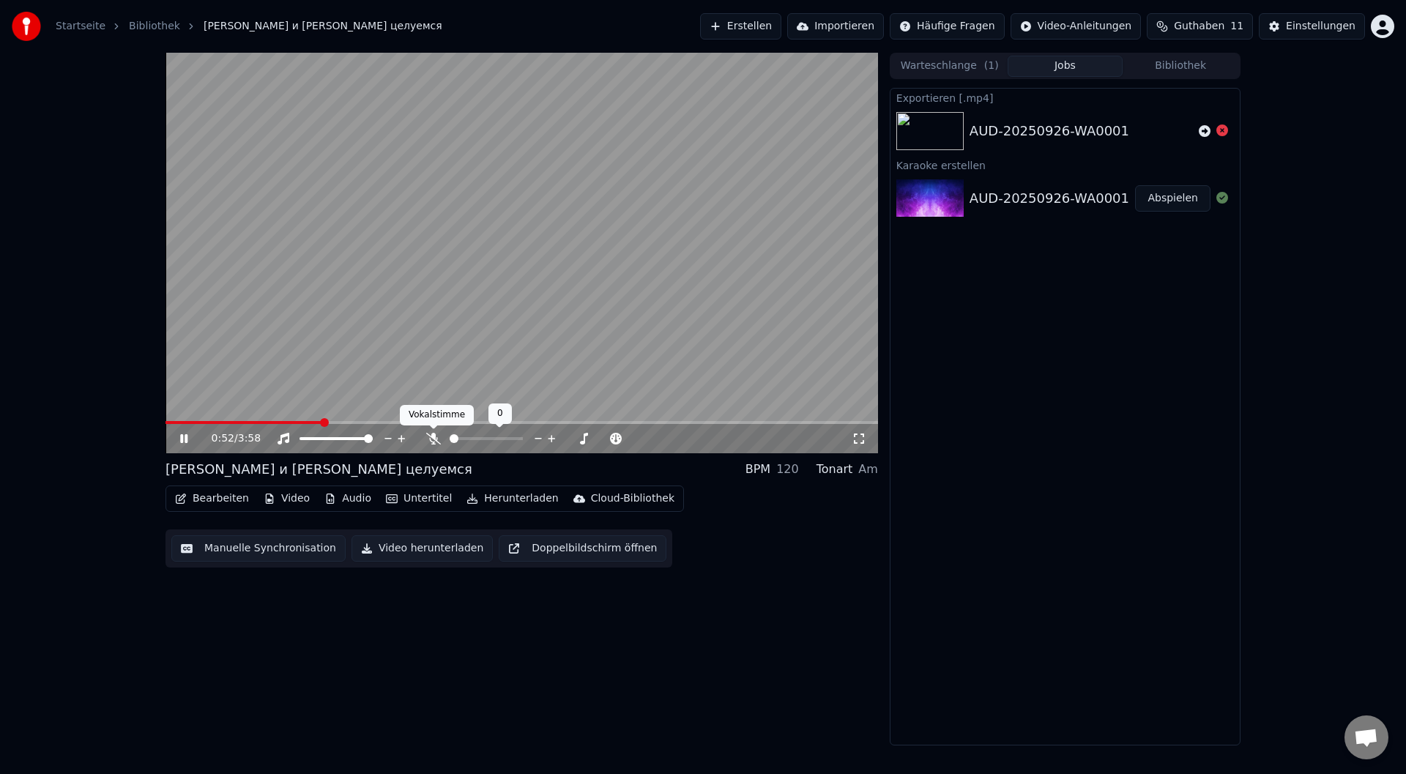
click at [434, 439] on icon at bounding box center [433, 439] width 15 height 12
click at [433, 439] on icon at bounding box center [433, 439] width 8 height 12
click at [181, 439] on icon at bounding box center [183, 438] width 7 height 9
click at [166, 426] on span at bounding box center [170, 422] width 9 height 9
click at [185, 443] on icon at bounding box center [194, 439] width 34 height 12
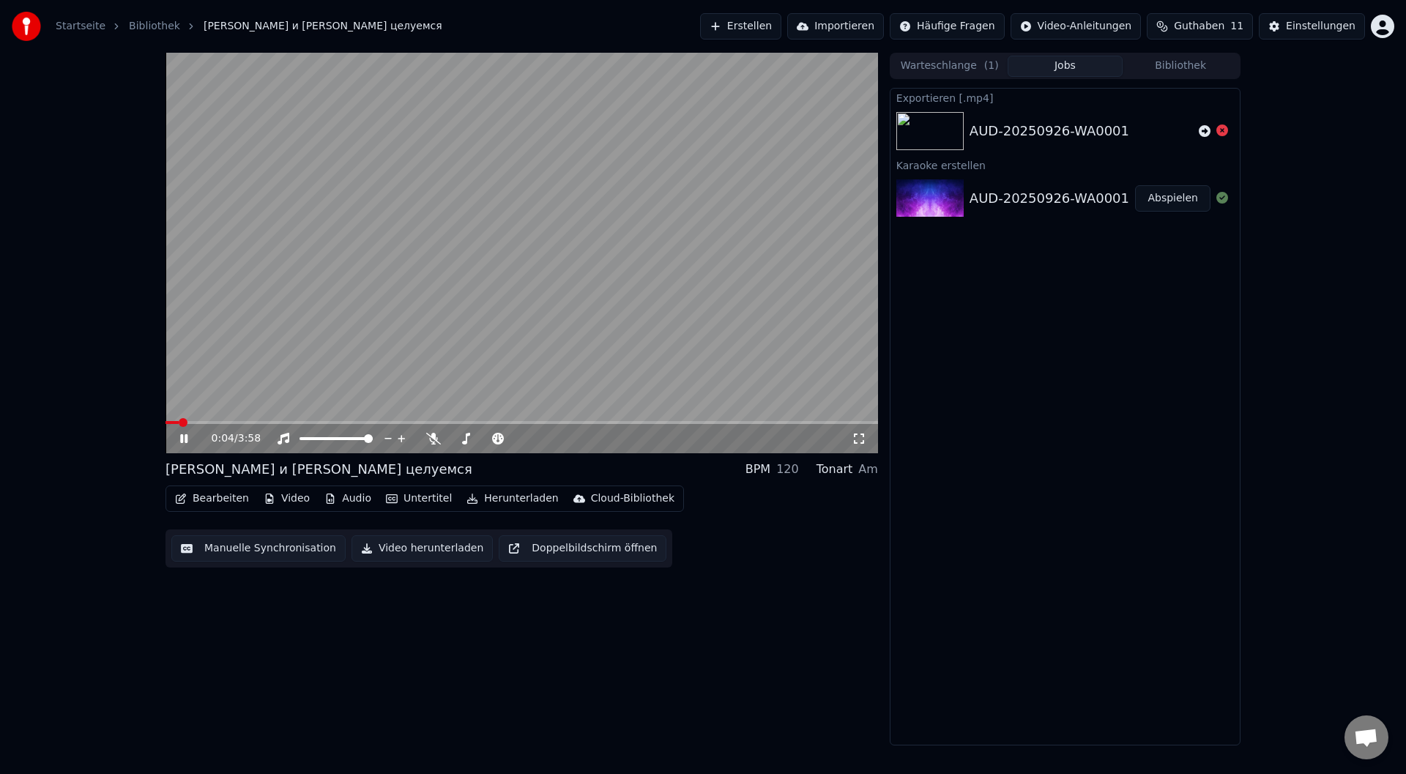
click at [184, 439] on icon at bounding box center [194, 439] width 34 height 12
click at [166, 422] on span at bounding box center [170, 422] width 9 height 9
click at [403, 547] on button "Video herunterladen" at bounding box center [422, 548] width 141 height 26
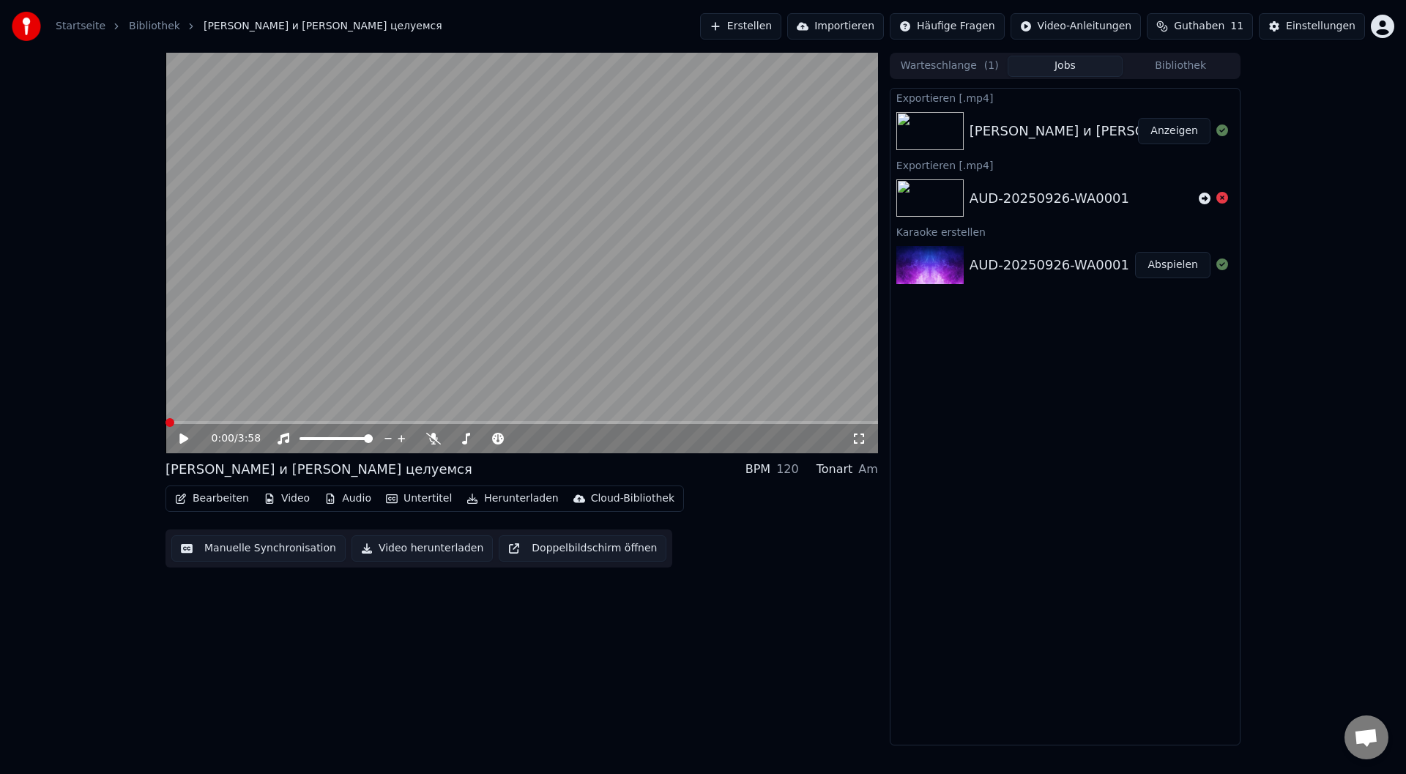
click at [1184, 135] on button "Anzeigen" at bounding box center [1174, 131] width 73 height 26
click at [431, 441] on icon at bounding box center [433, 439] width 15 height 12
click at [382, 546] on button "Video herunterladen" at bounding box center [422, 548] width 141 height 26
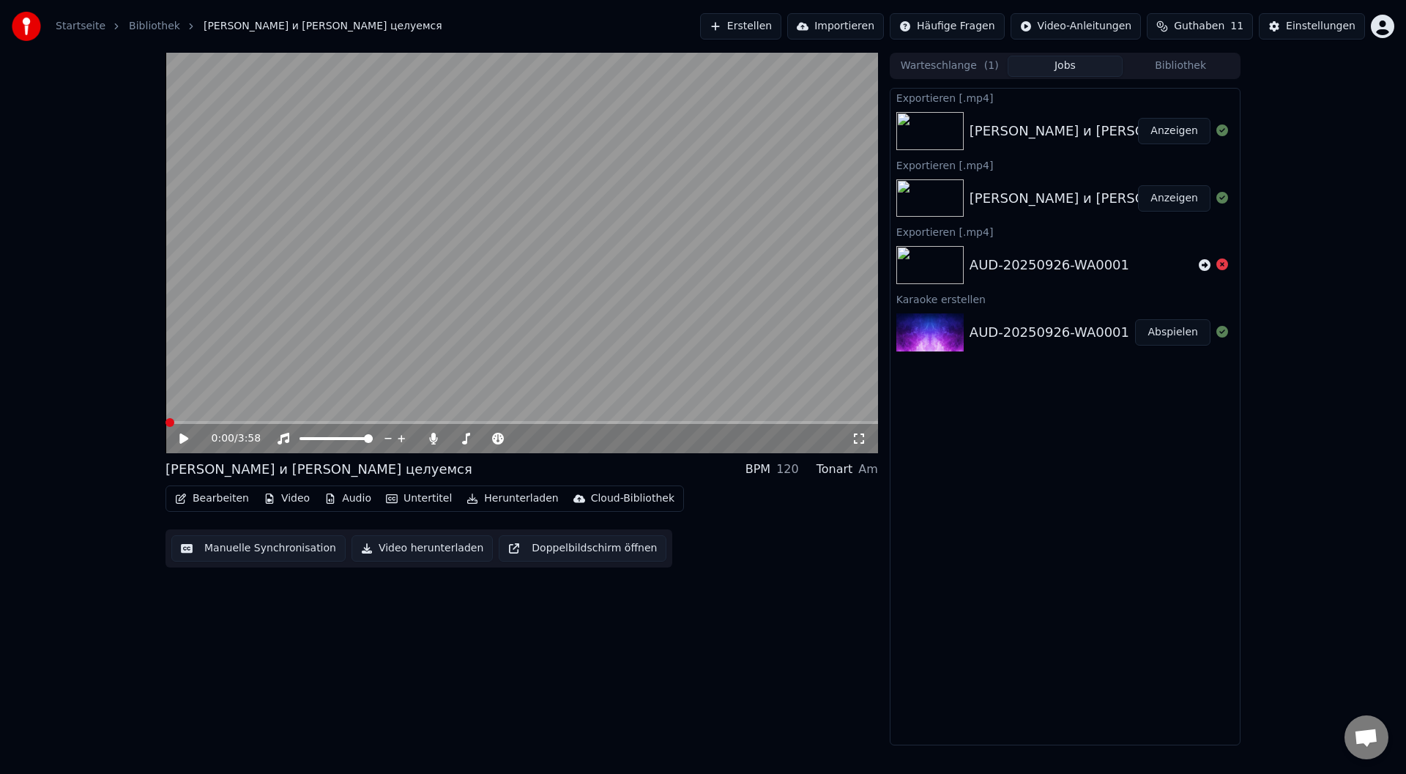
click at [1177, 130] on button "Anzeigen" at bounding box center [1174, 131] width 73 height 26
click at [1179, 199] on button "Anzeigen" at bounding box center [1174, 198] width 73 height 26
click at [1179, 201] on button "Anzeigen" at bounding box center [1174, 198] width 73 height 26
click at [434, 439] on icon at bounding box center [433, 439] width 8 height 12
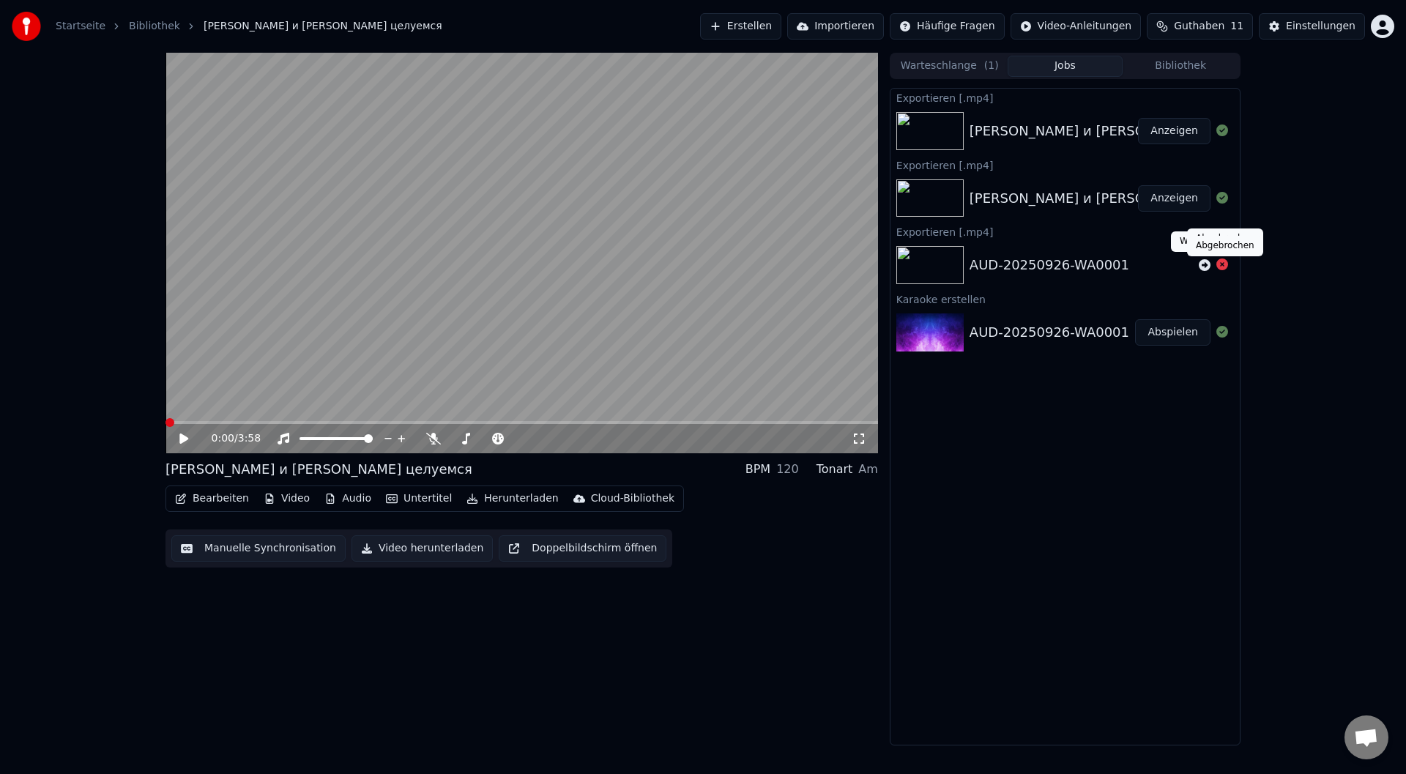
click at [1220, 264] on icon at bounding box center [1223, 265] width 12 height 12
click at [1225, 333] on icon at bounding box center [1223, 332] width 12 height 12
click at [943, 330] on img at bounding box center [930, 333] width 67 height 38
click at [1182, 334] on button "Abspielen" at bounding box center [1172, 332] width 75 height 26
click at [215, 424] on span at bounding box center [522, 422] width 713 height 3
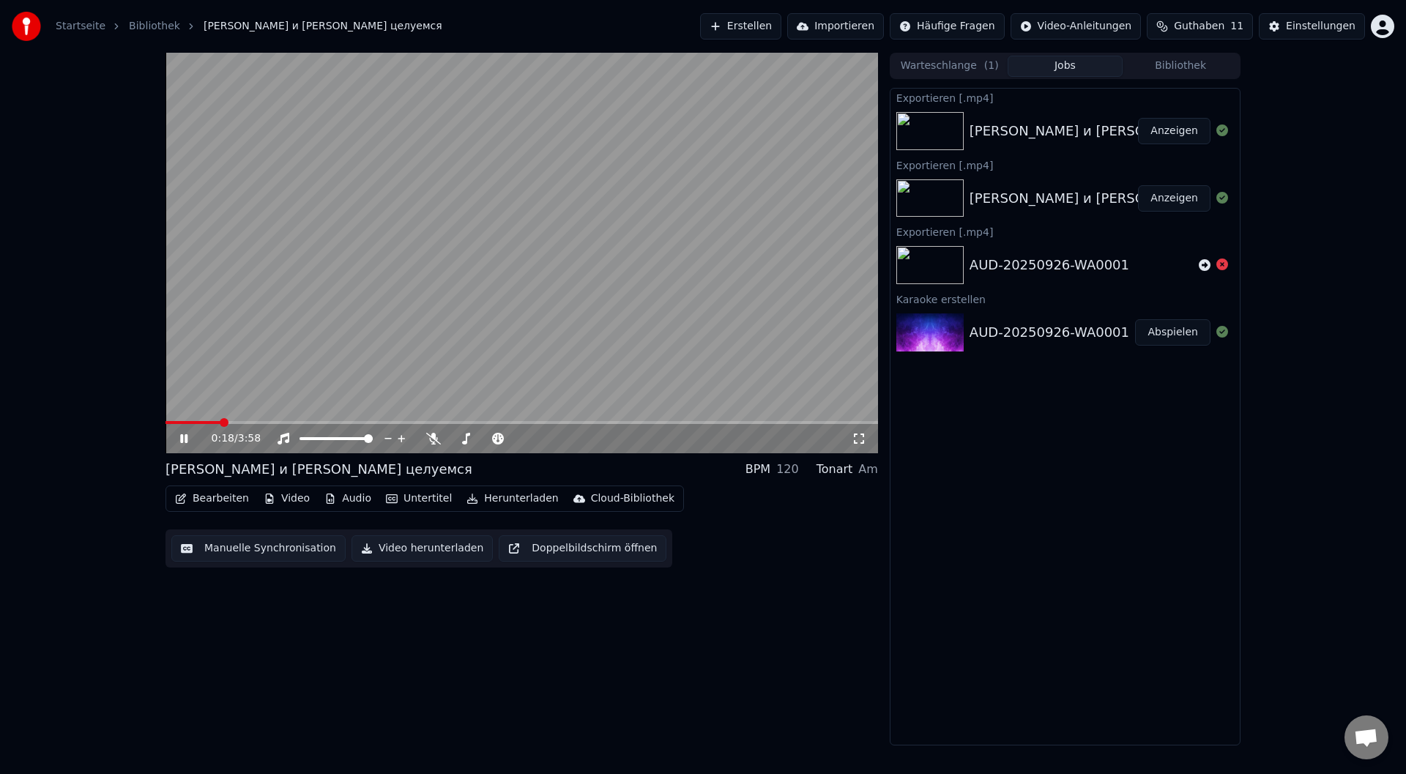
click at [255, 423] on span at bounding box center [522, 422] width 713 height 3
click at [319, 422] on span at bounding box center [522, 422] width 713 height 3
click at [179, 439] on icon at bounding box center [194, 439] width 34 height 12
click at [1162, 198] on button "Anzeigen" at bounding box center [1174, 198] width 73 height 26
click at [1083, 199] on div "[PERSON_NAME] и [PERSON_NAME] целуемся" at bounding box center [1123, 198] width 307 height 21
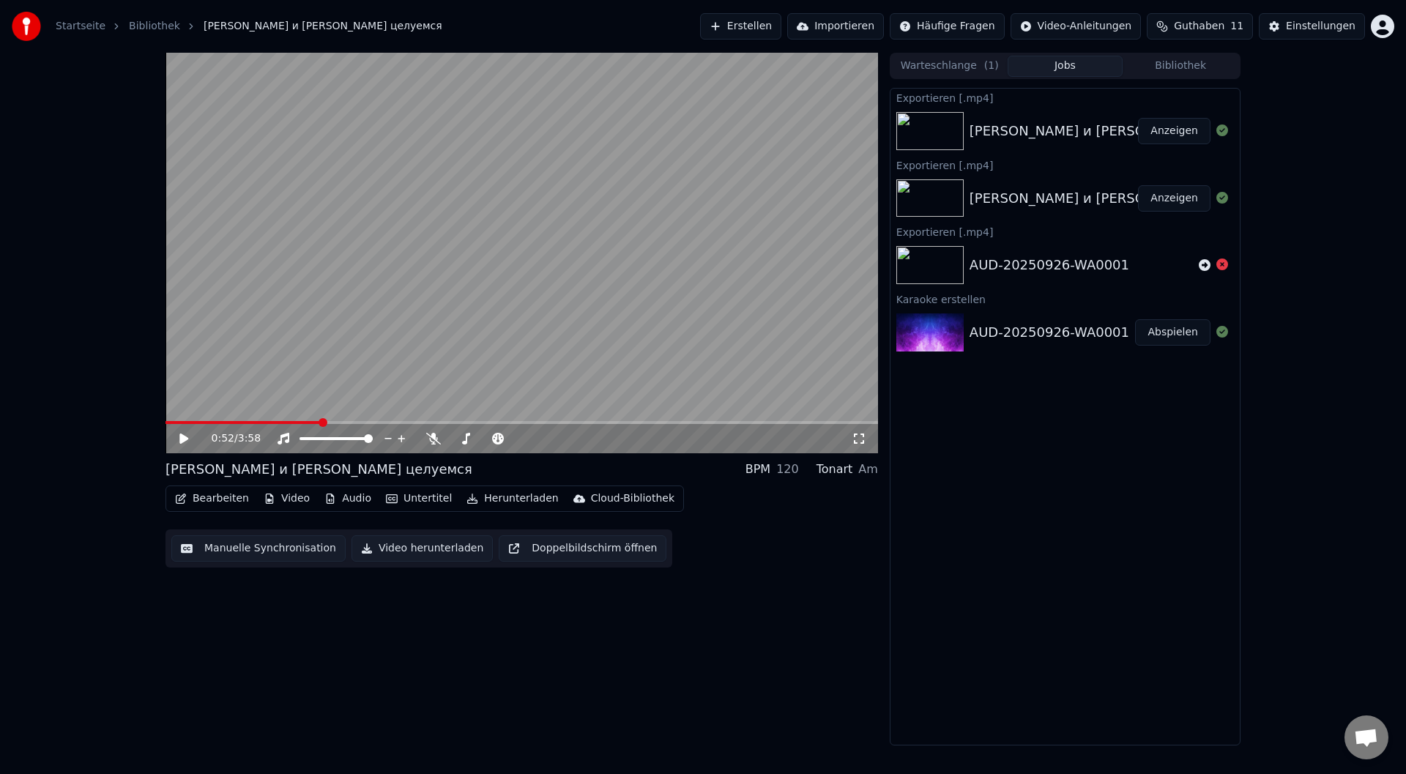
click at [938, 193] on img at bounding box center [930, 198] width 67 height 38
click at [1200, 196] on button "Anzeigen" at bounding box center [1174, 198] width 73 height 26
click at [166, 420] on span at bounding box center [170, 422] width 9 height 9
click at [180, 439] on icon at bounding box center [183, 439] width 9 height 10
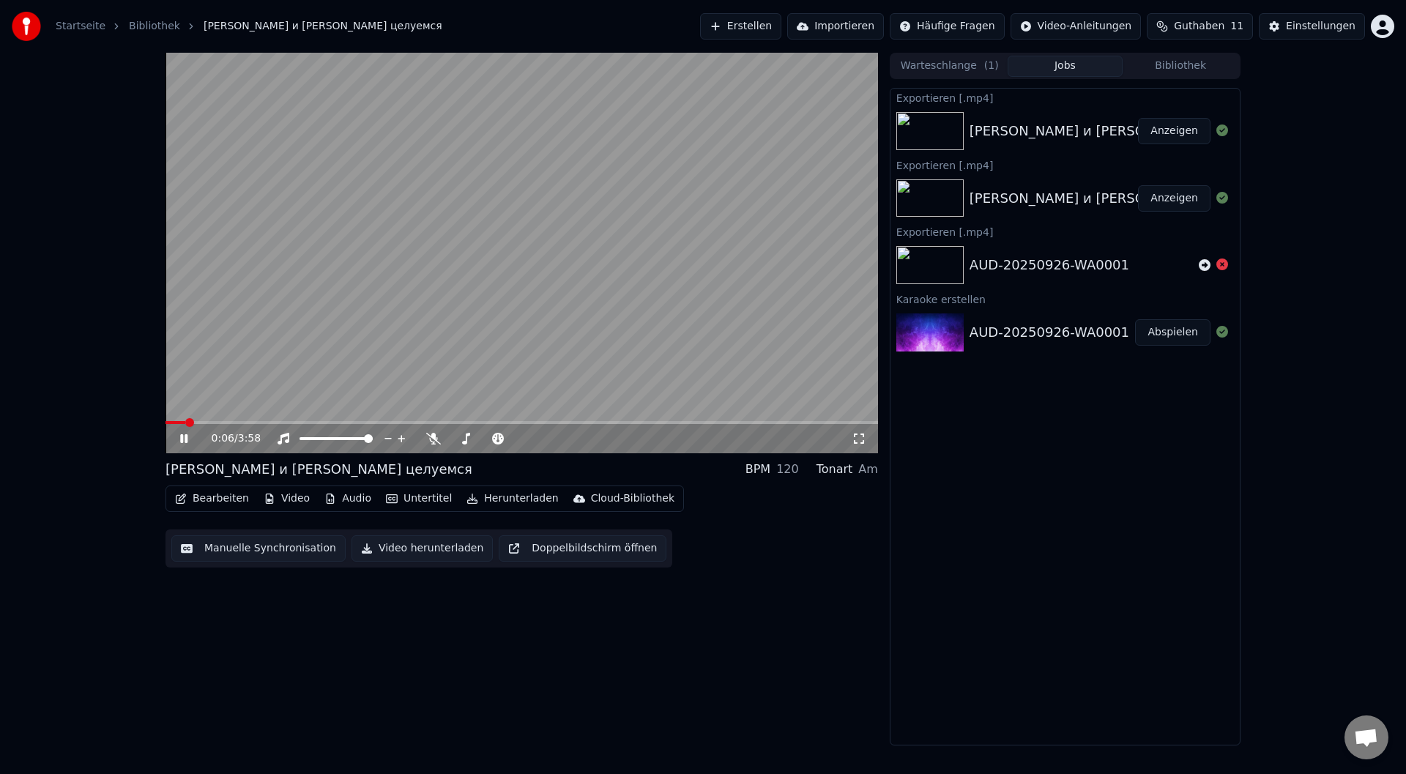
click at [183, 439] on icon at bounding box center [183, 438] width 7 height 9
click at [166, 422] on span at bounding box center [170, 422] width 9 height 9
click at [361, 550] on button "Video herunterladen" at bounding box center [422, 548] width 141 height 26
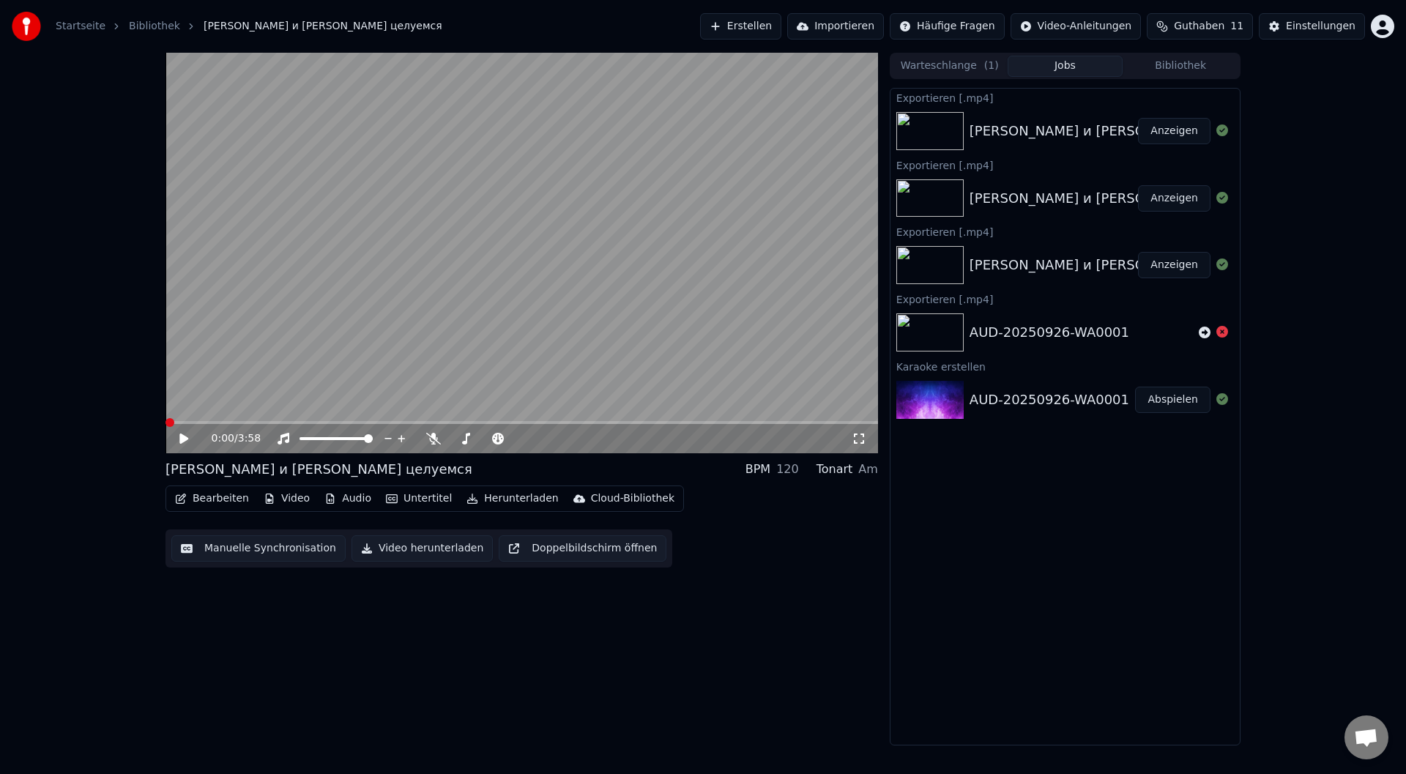
click at [1176, 137] on button "Anzeigen" at bounding box center [1174, 131] width 73 height 26
click at [1190, 130] on button "Anzeigen" at bounding box center [1174, 131] width 73 height 26
click at [1384, 24] on html "Startseite Bibliothek Стас и [PERSON_NAME] целуемся Erstellen Importieren Häufi…" at bounding box center [703, 387] width 1406 height 774
click at [1306, 59] on div "[EMAIL_ADDRESS][DOMAIN_NAME] Abrechnung Funktionen abstimmen Abmelden 2.2.0 f3b…" at bounding box center [1319, 120] width 176 height 159
click at [1277, 87] on span "Abrechnung" at bounding box center [1295, 94] width 62 height 15
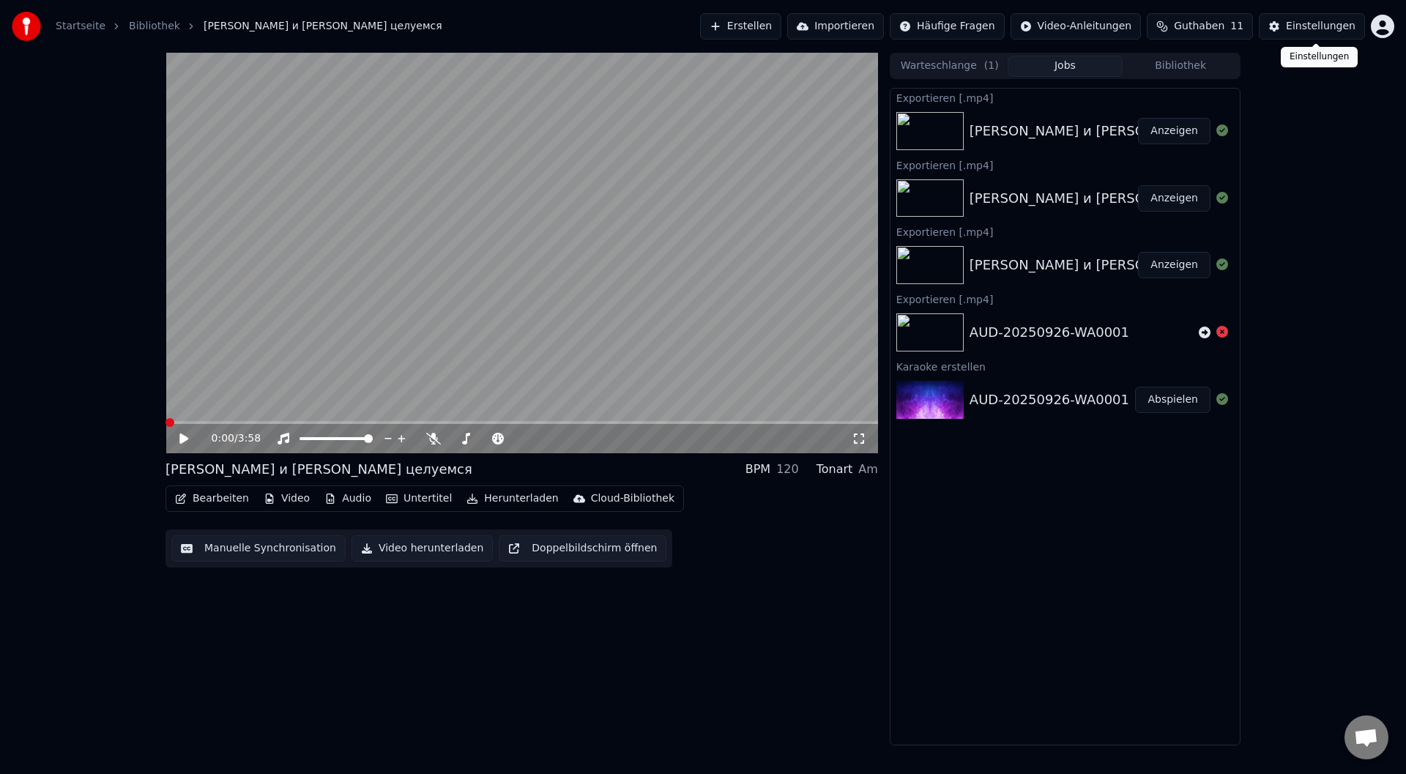
click at [1380, 28] on html "Startseite Bibliothek Стас и [PERSON_NAME] целуемся Erstellen Importieren Häufi…" at bounding box center [703, 387] width 1406 height 774
